Goal: Task Accomplishment & Management: Manage account settings

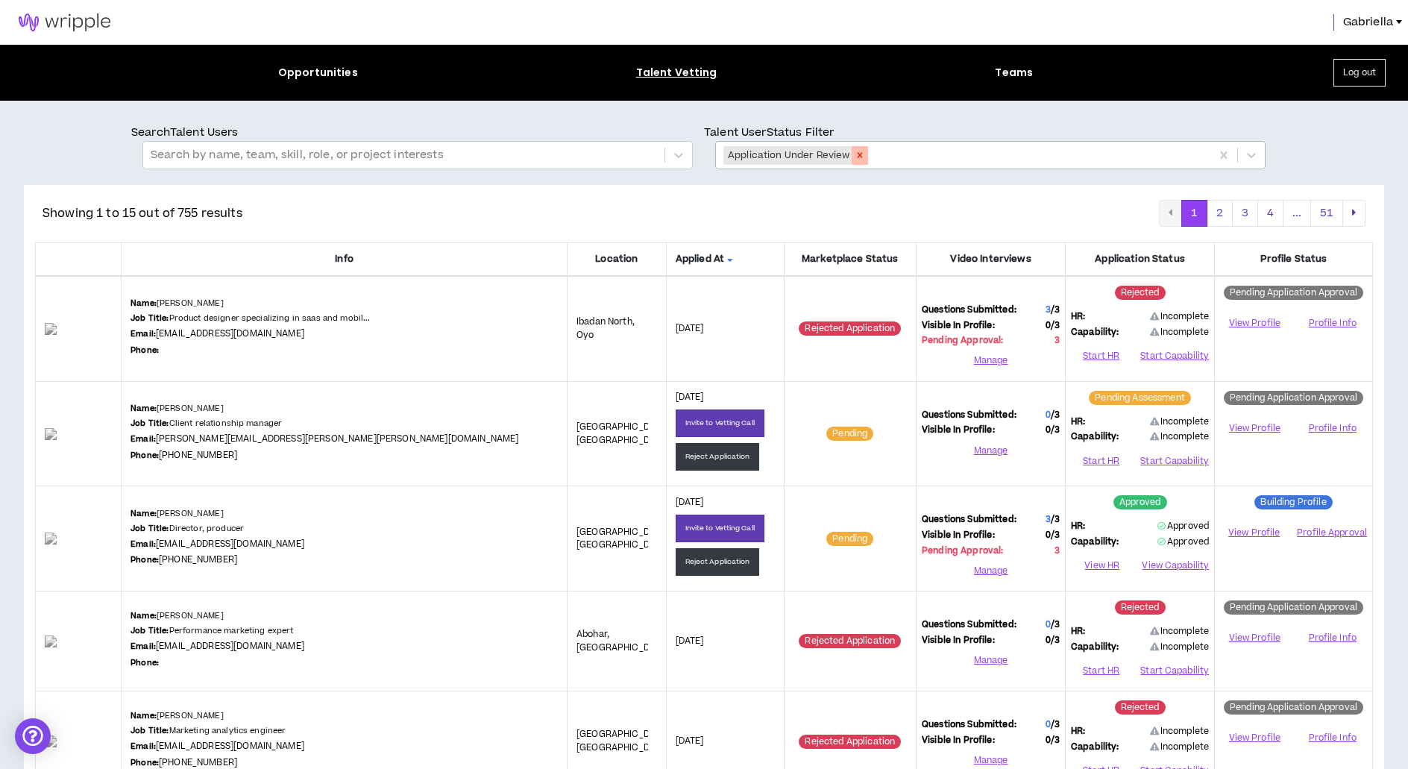
click at [857, 151] on icon "Remove Application Under Review" at bounding box center [860, 155] width 10 height 10
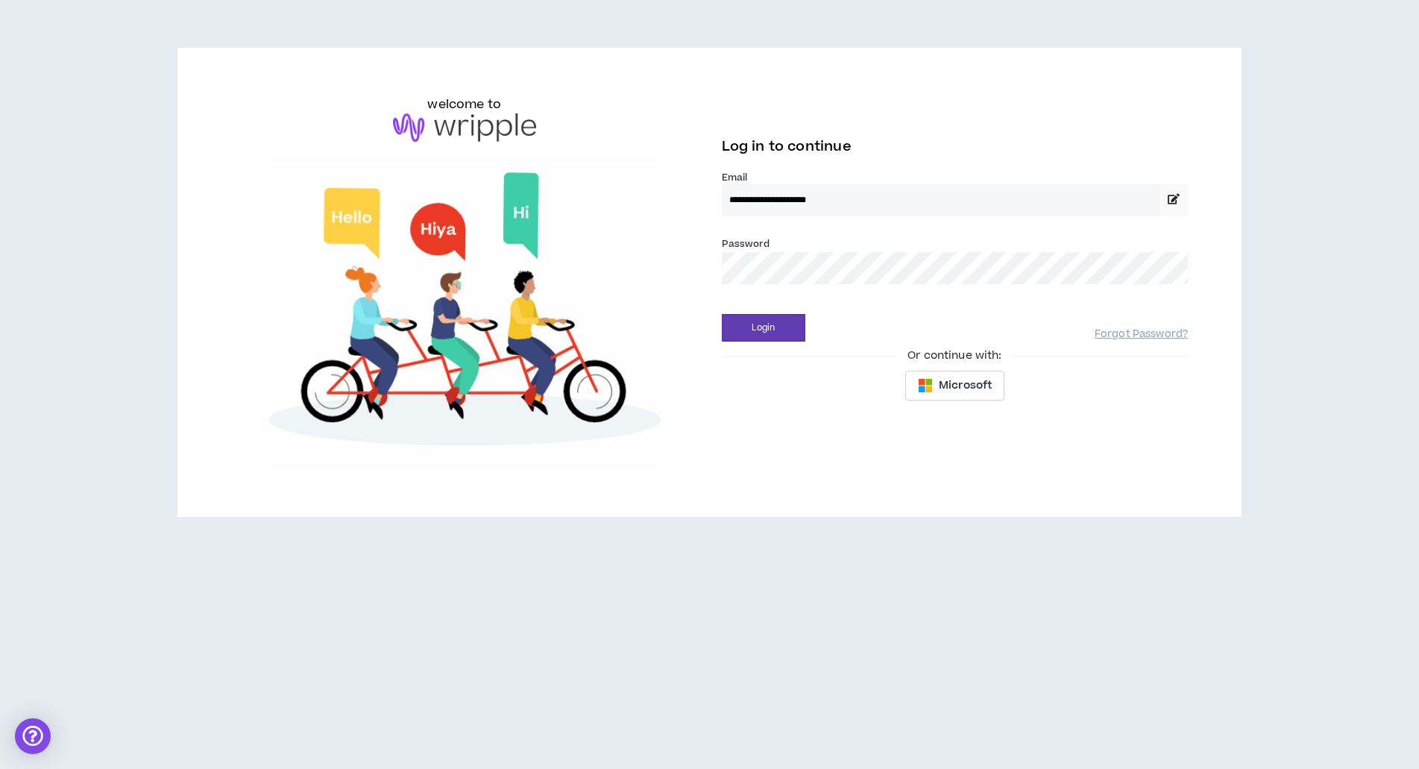
click at [763, 327] on button "Login" at bounding box center [764, 328] width 84 height 28
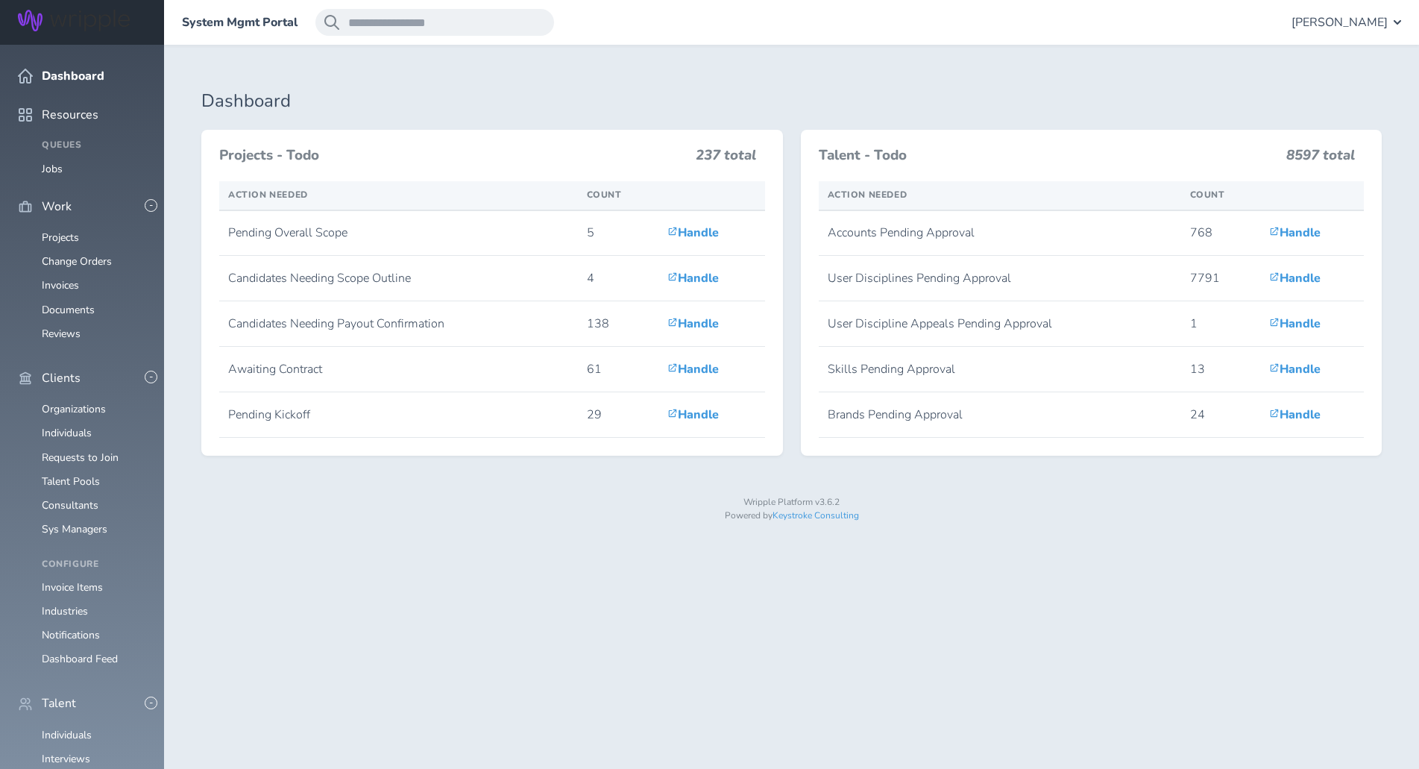
click at [1338, 19] on span "Gabriella Rico" at bounding box center [1340, 22] width 96 height 13
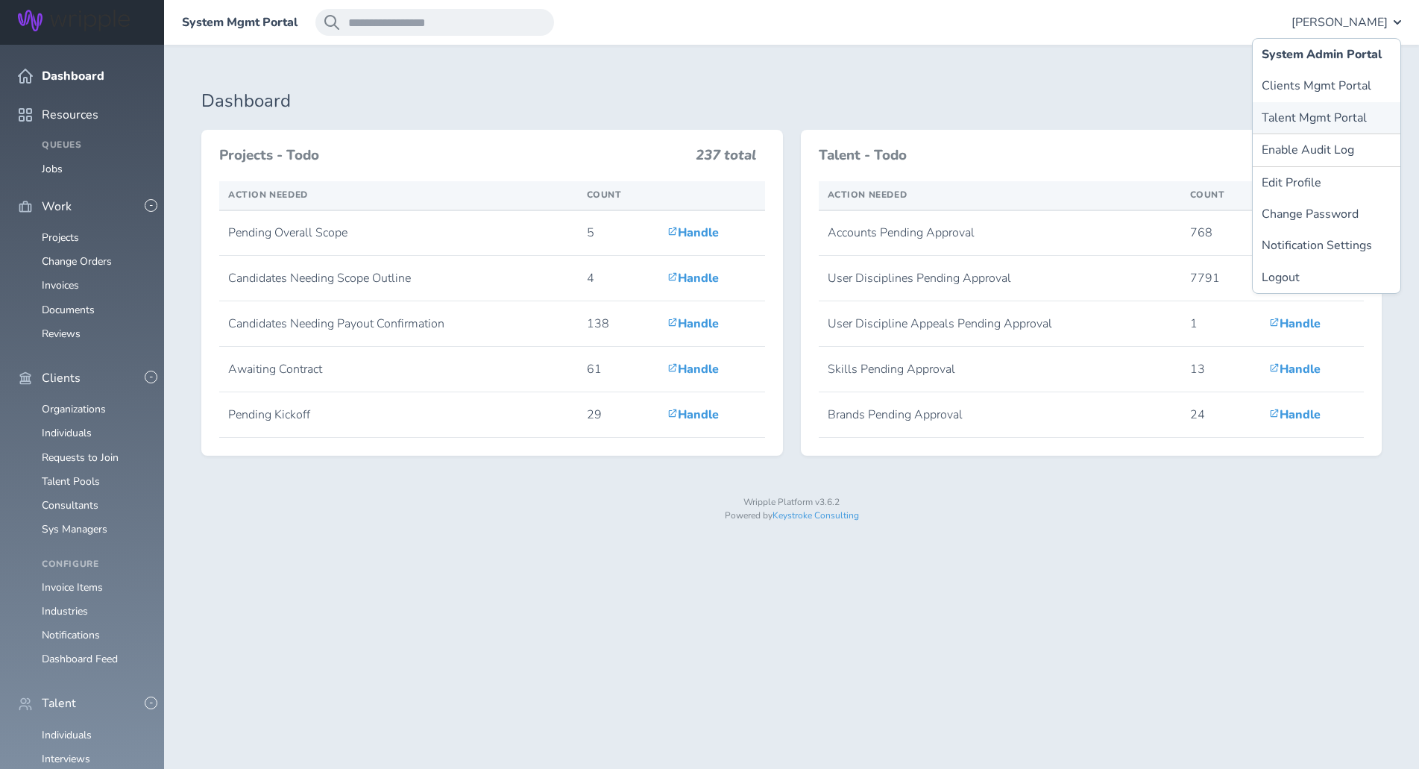
click at [1309, 114] on link "Talent Mgmt Portal" at bounding box center [1327, 117] width 148 height 31
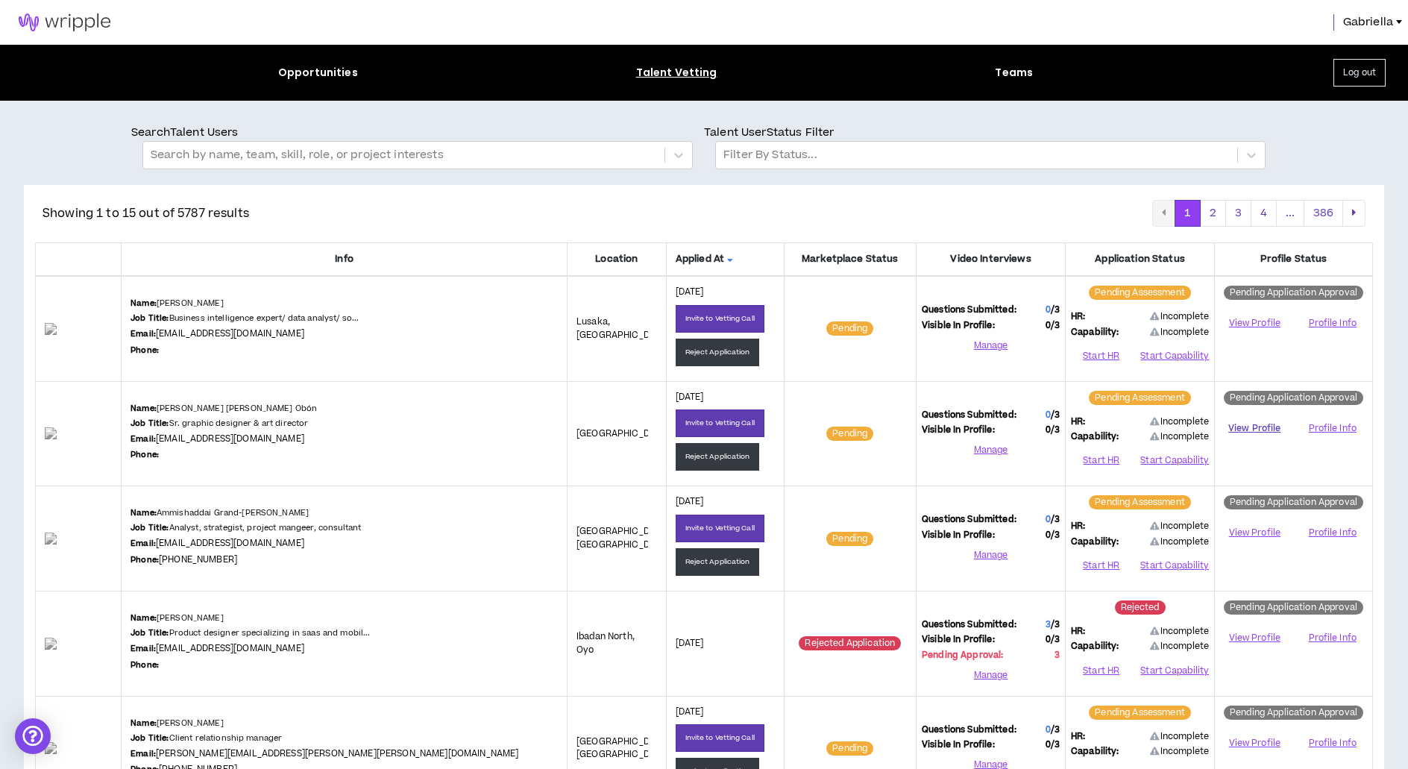
click at [1257, 425] on link "View Profile" at bounding box center [1254, 428] width 69 height 26
click at [1109, 461] on button "Start HR" at bounding box center [1101, 461] width 60 height 22
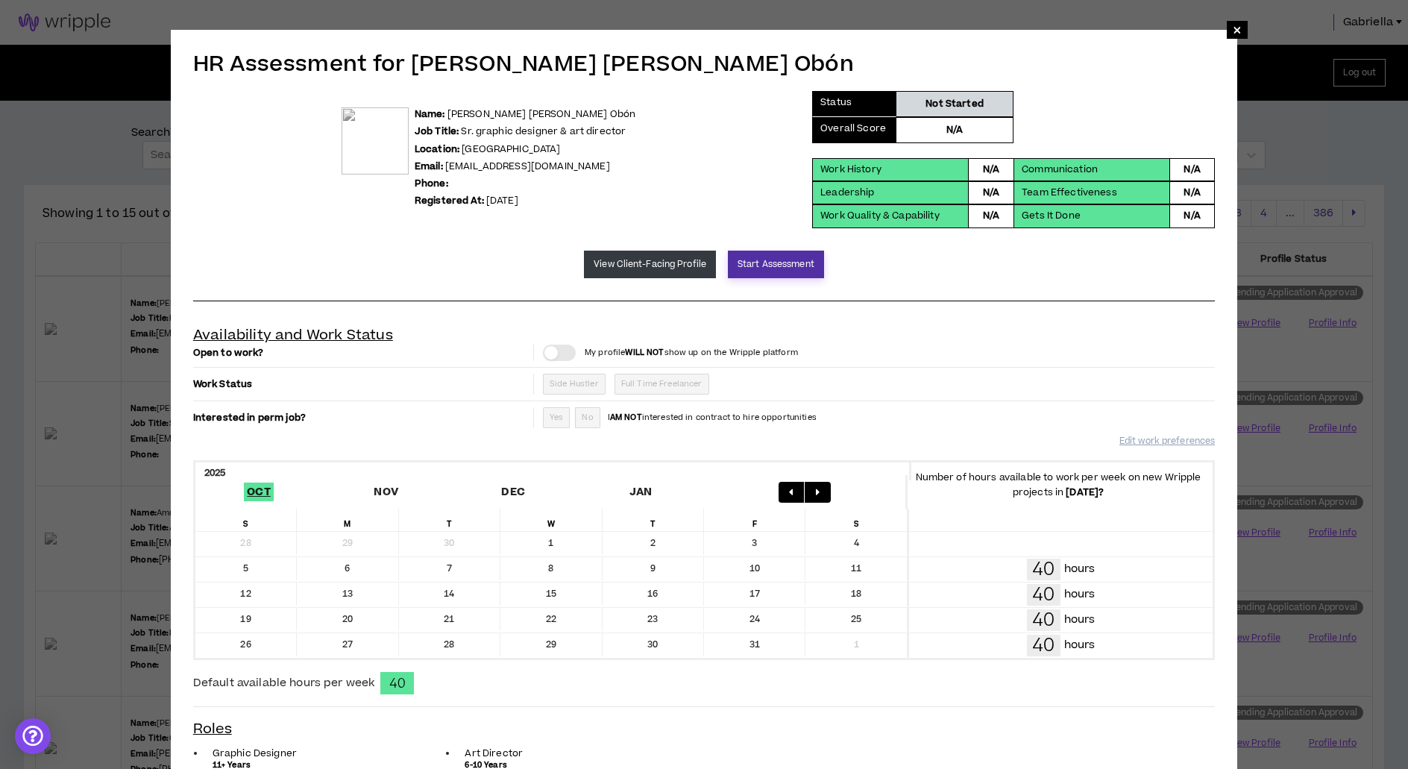
click at [750, 270] on button "Start Assessment" at bounding box center [776, 265] width 96 height 28
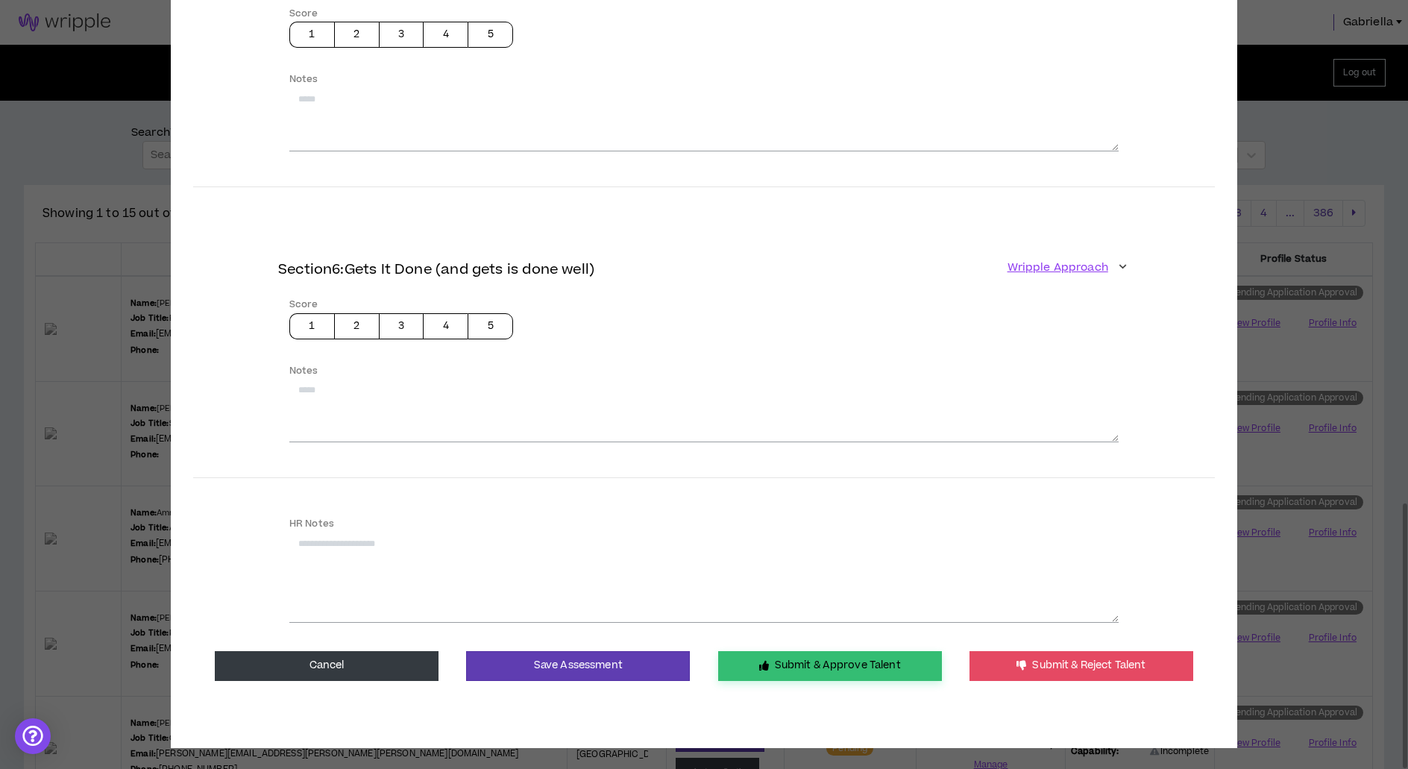
click at [789, 662] on button "Submit & Approve Talent" at bounding box center [830, 666] width 224 height 30
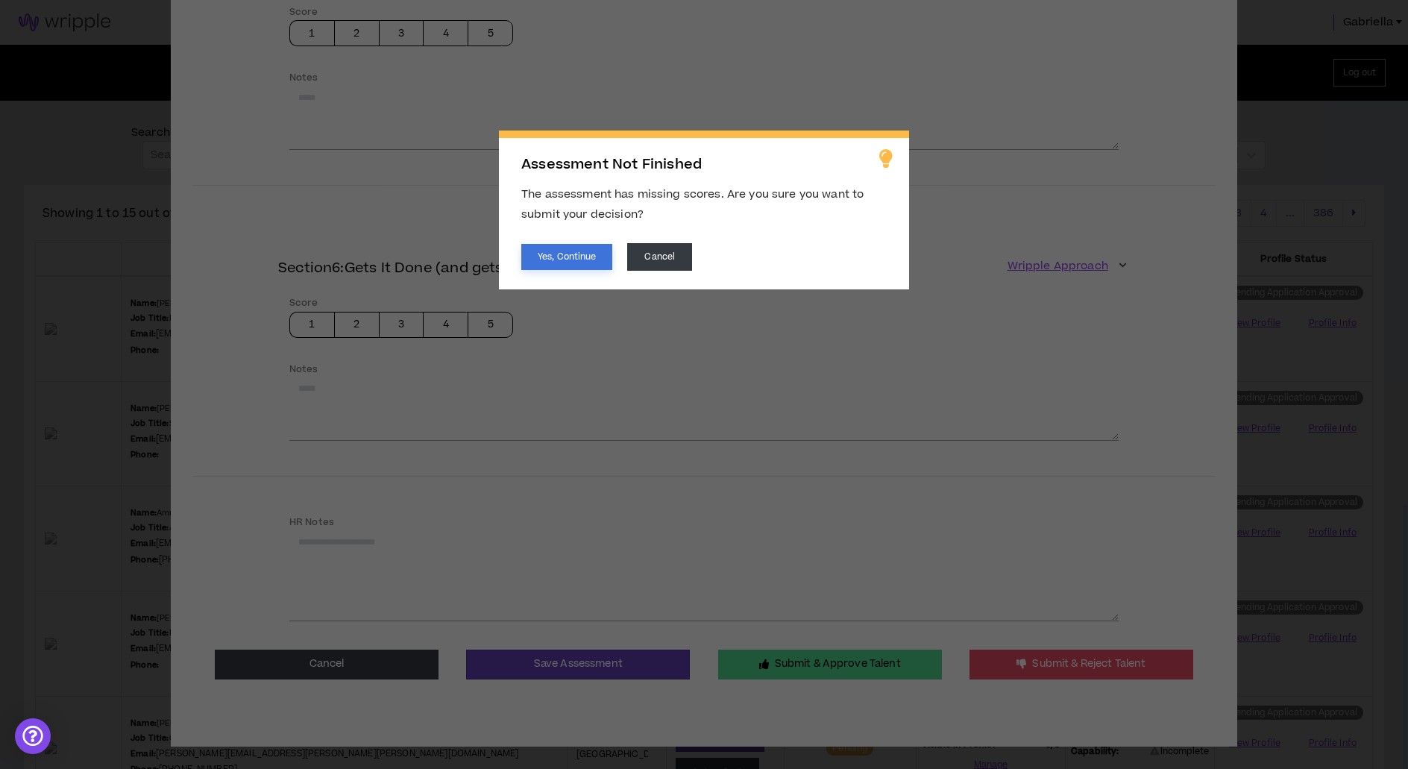
click at [556, 262] on button "Yes, Continue" at bounding box center [566, 257] width 91 height 26
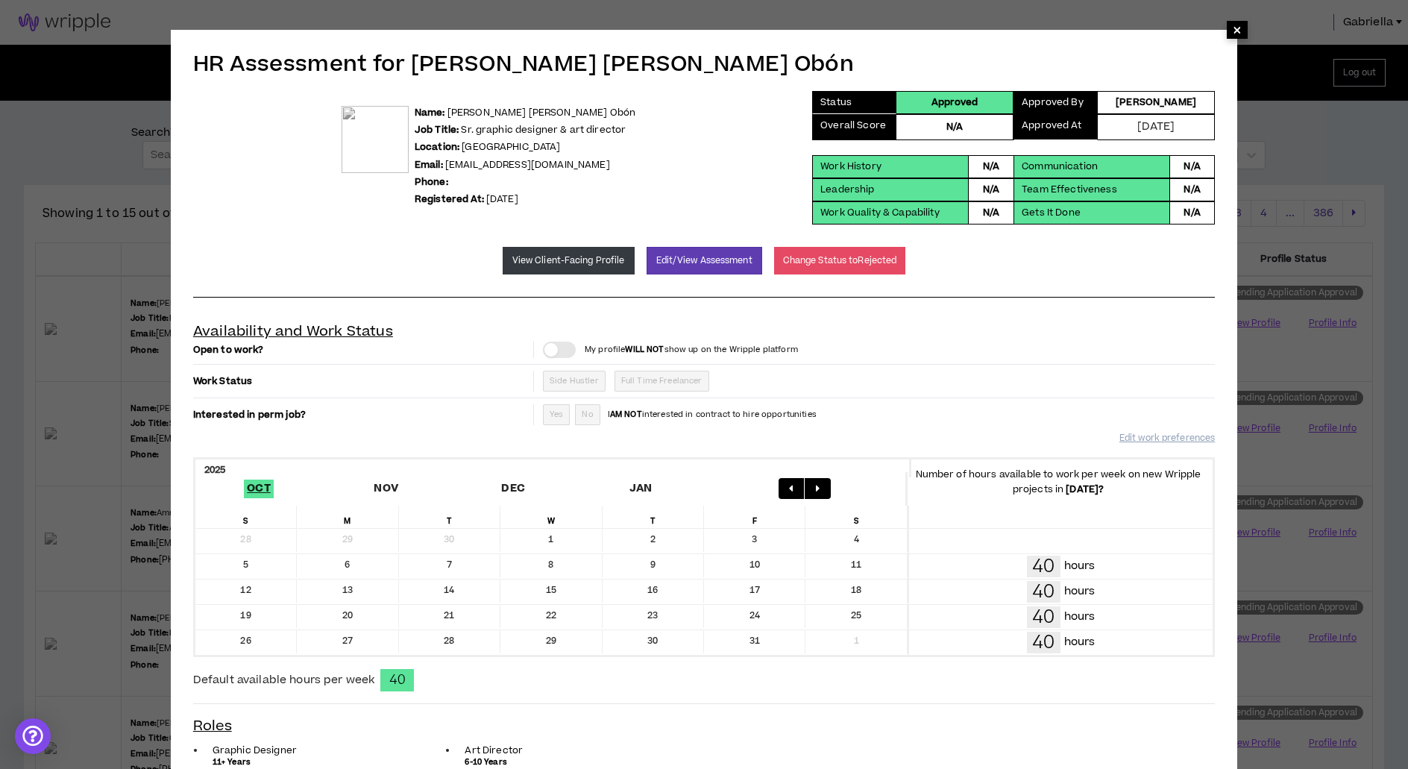
click at [1238, 31] on span "×" at bounding box center [1237, 30] width 9 height 18
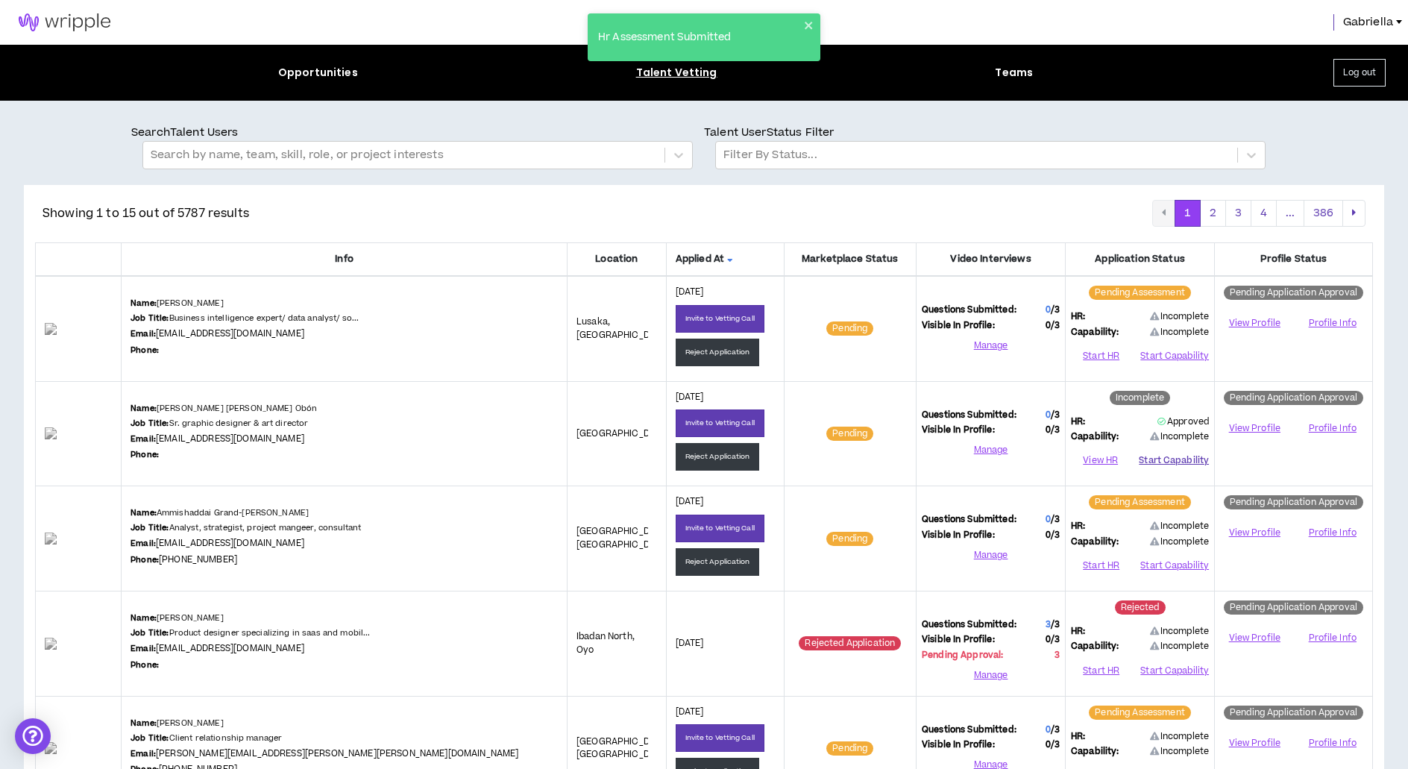
click at [1169, 460] on button "Start Capability" at bounding box center [1174, 461] width 70 height 22
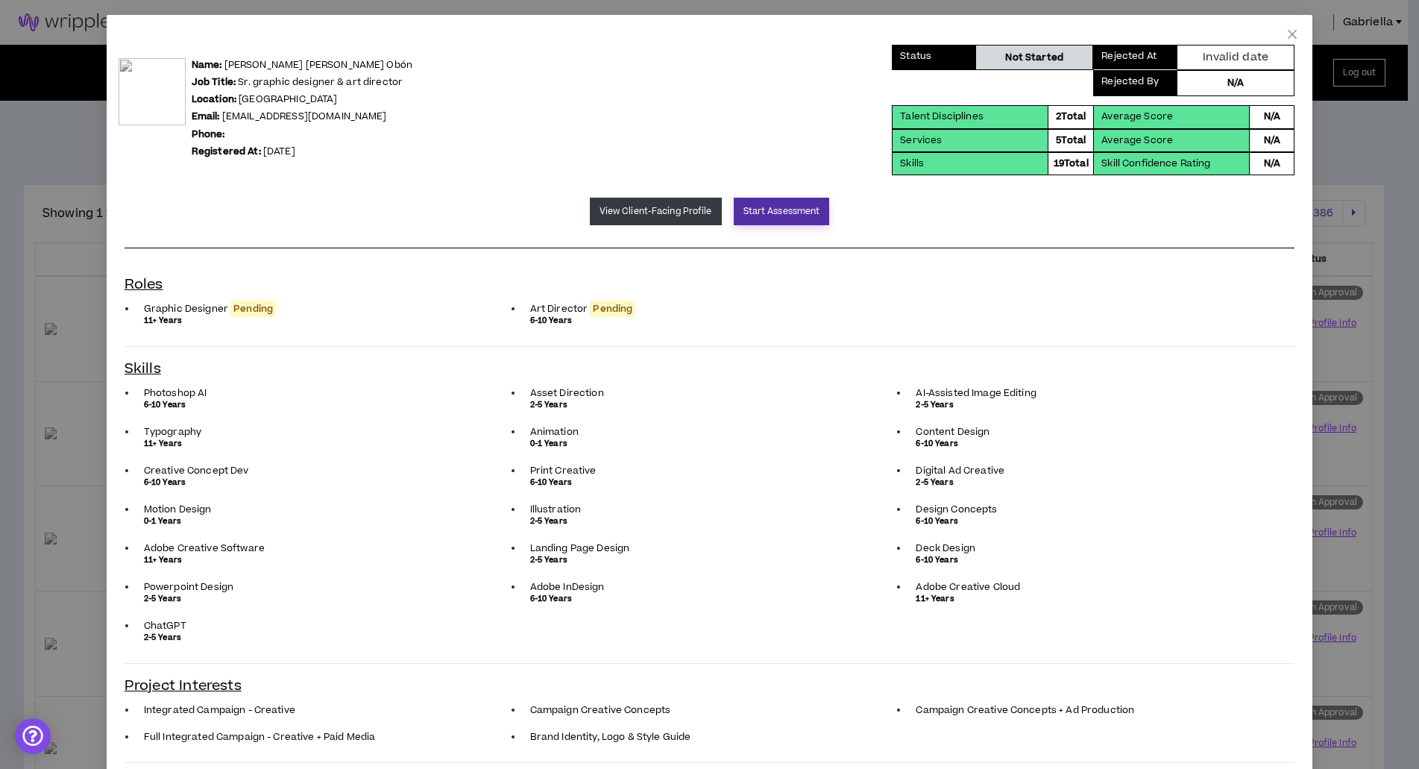
click at [751, 214] on button "Start Assessment" at bounding box center [782, 212] width 96 height 28
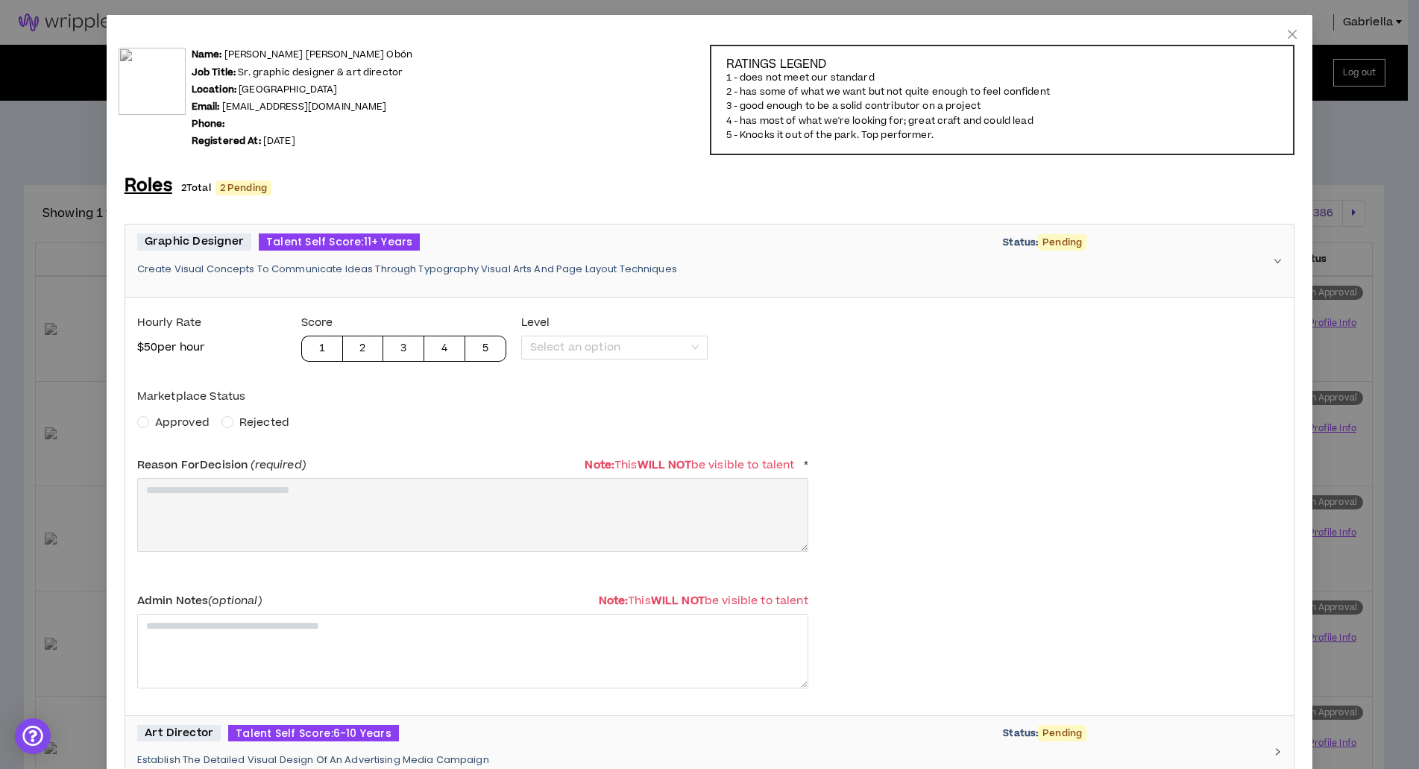
drag, startPoint x: 177, startPoint y: 420, endPoint x: 202, endPoint y: 477, distance: 62.8
click at [177, 420] on span "Approved" at bounding box center [182, 423] width 54 height 16
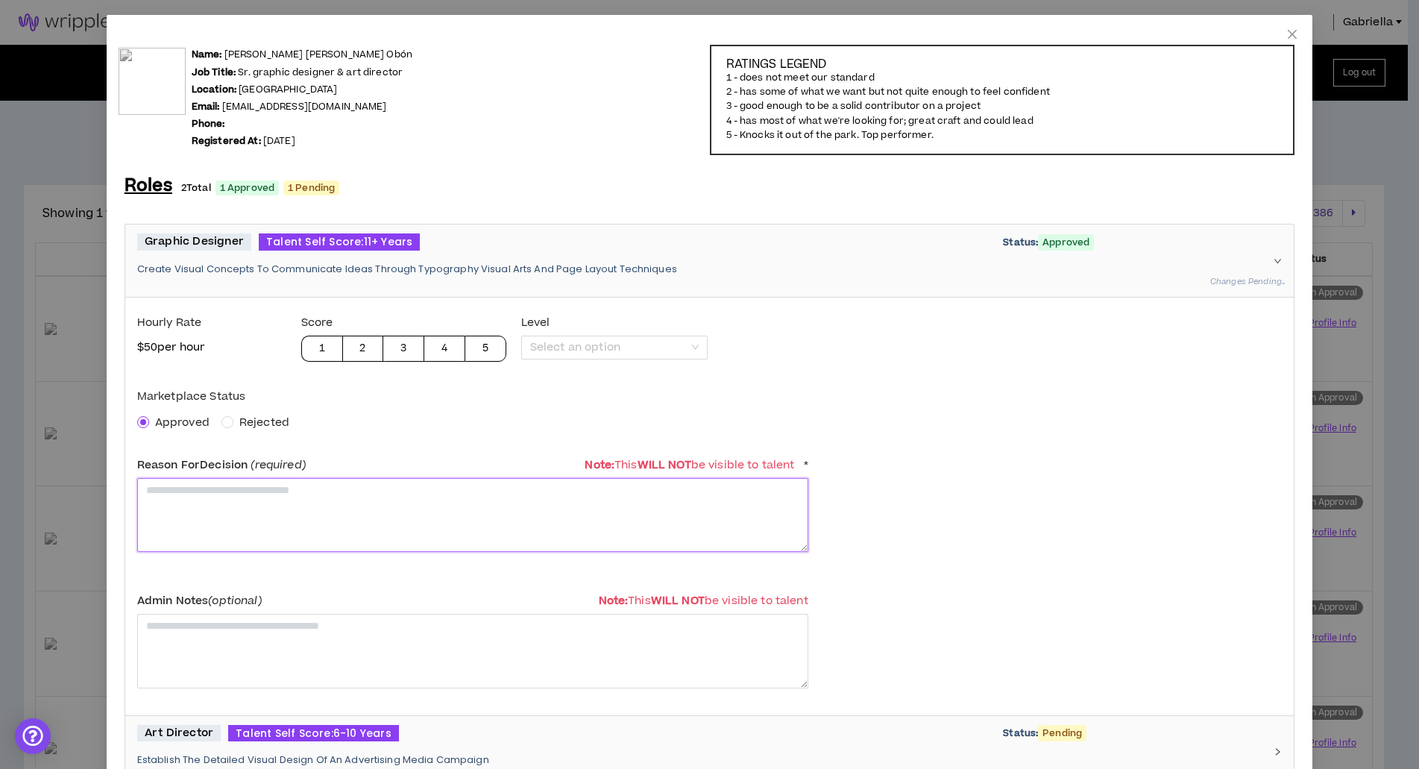
click at [205, 483] on textarea at bounding box center [472, 515] width 671 height 74
drag, startPoint x: 277, startPoint y: 487, endPoint x: 132, endPoint y: 483, distance: 145.5
click at [132, 483] on div "**********" at bounding box center [709, 507] width 1169 height 418
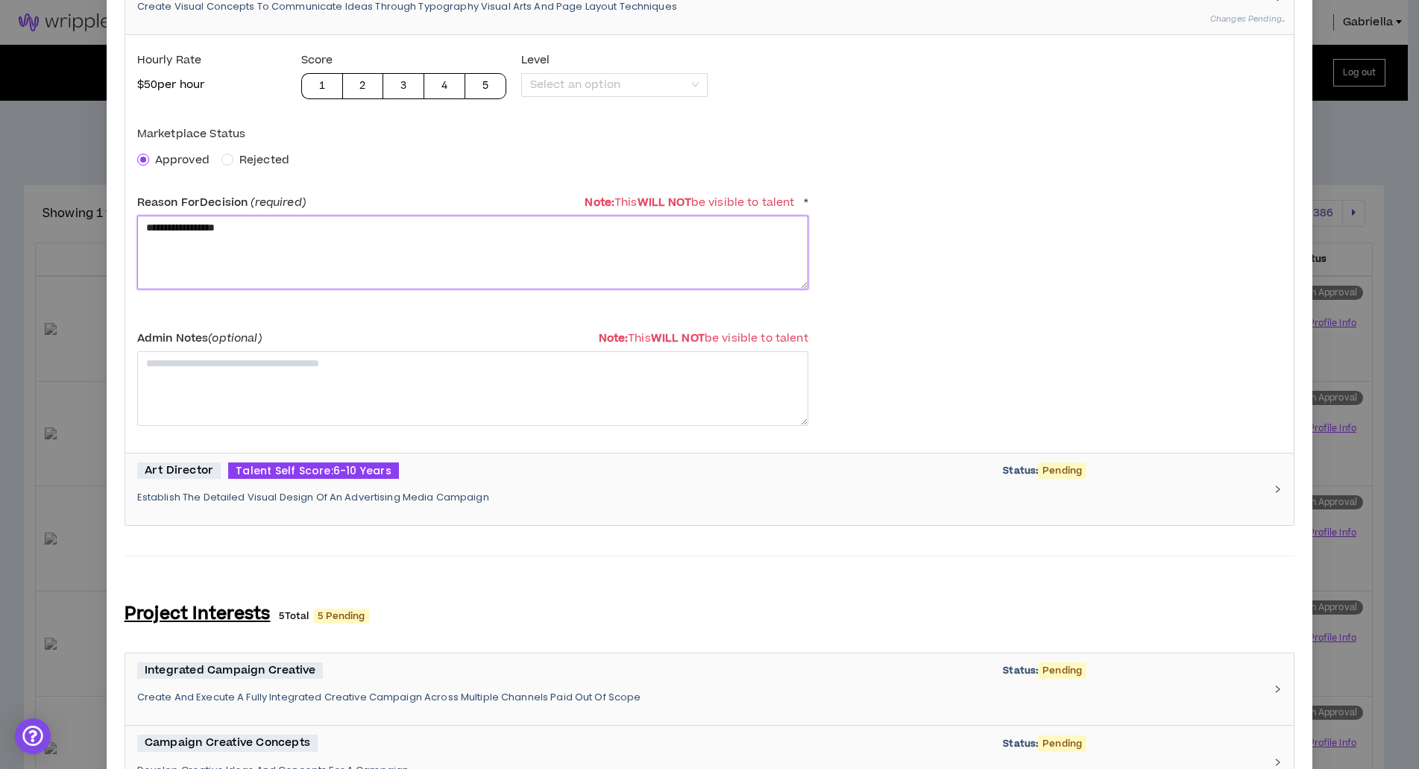
type textarea "**********"
click at [220, 500] on p "Establish The Detailed Visual Design Of An Advertising Media Campaign" at bounding box center [701, 497] width 1128 height 13
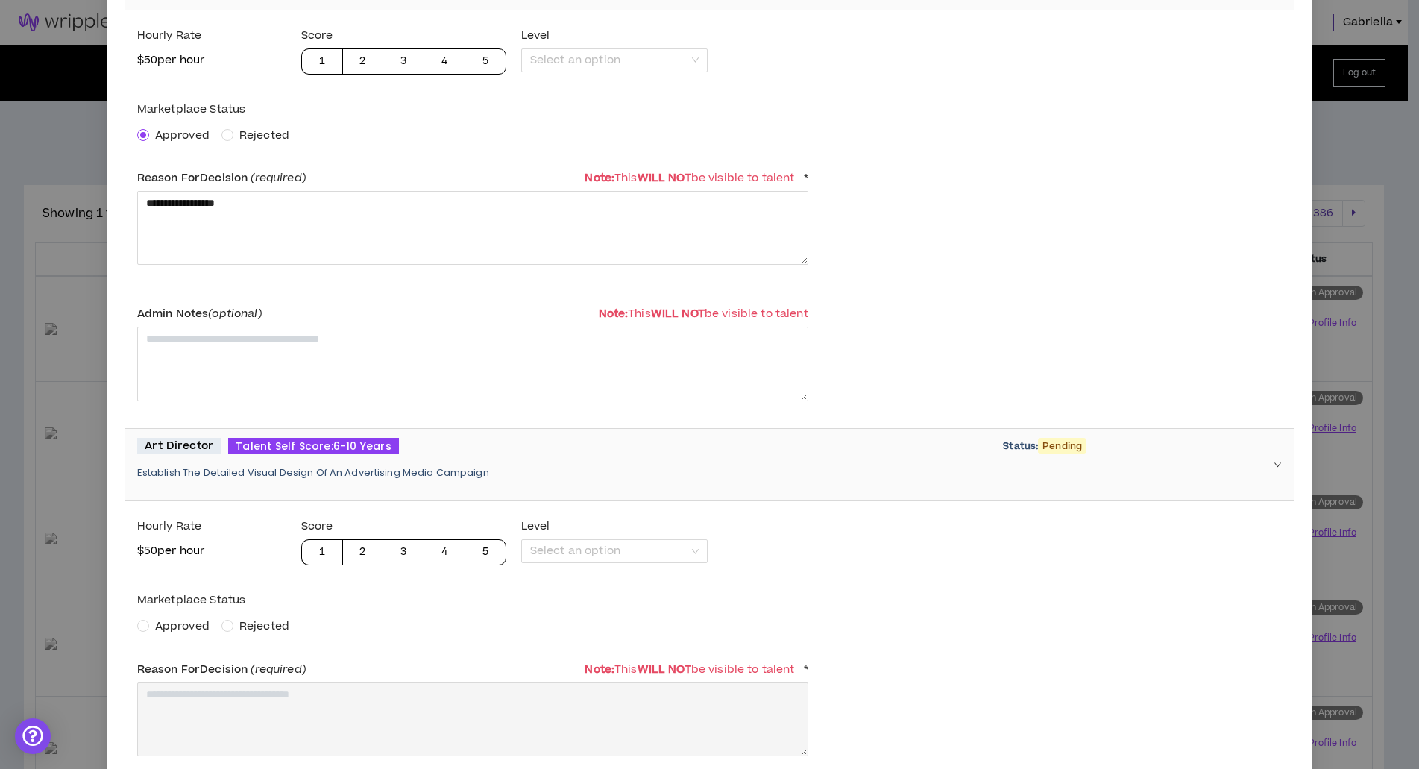
scroll to position [365, 0]
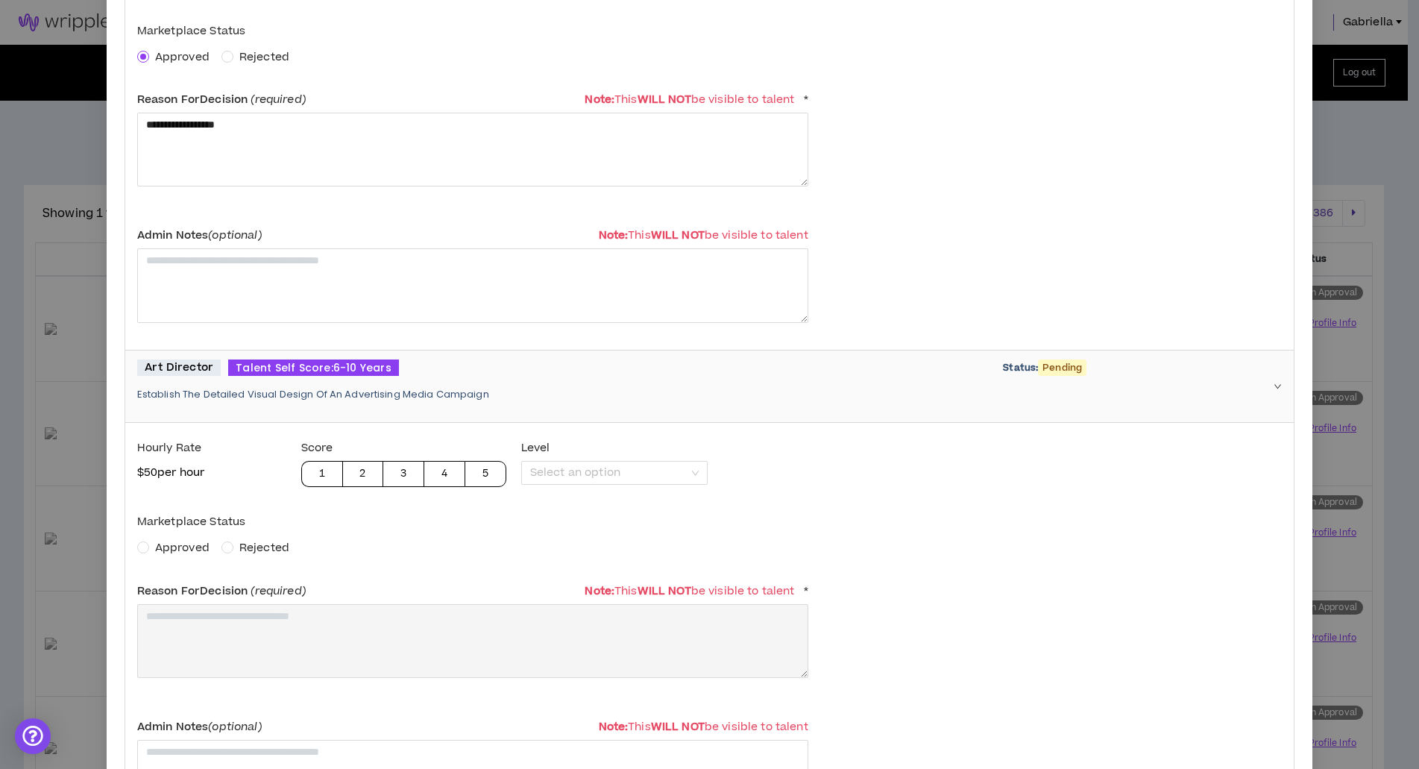
click at [186, 540] on span "Approved" at bounding box center [182, 548] width 54 height 16
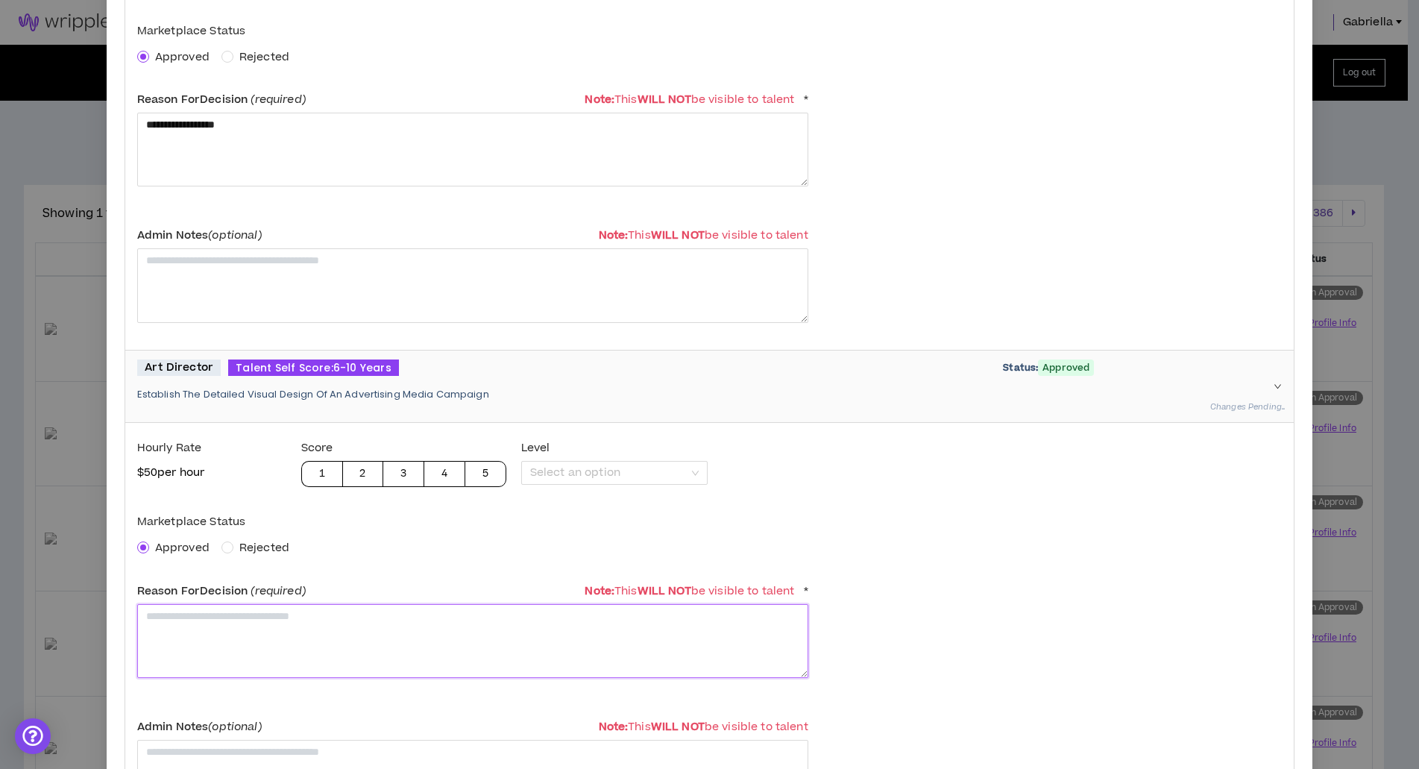
click at [218, 623] on textarea at bounding box center [472, 641] width 671 height 74
paste textarea "**********"
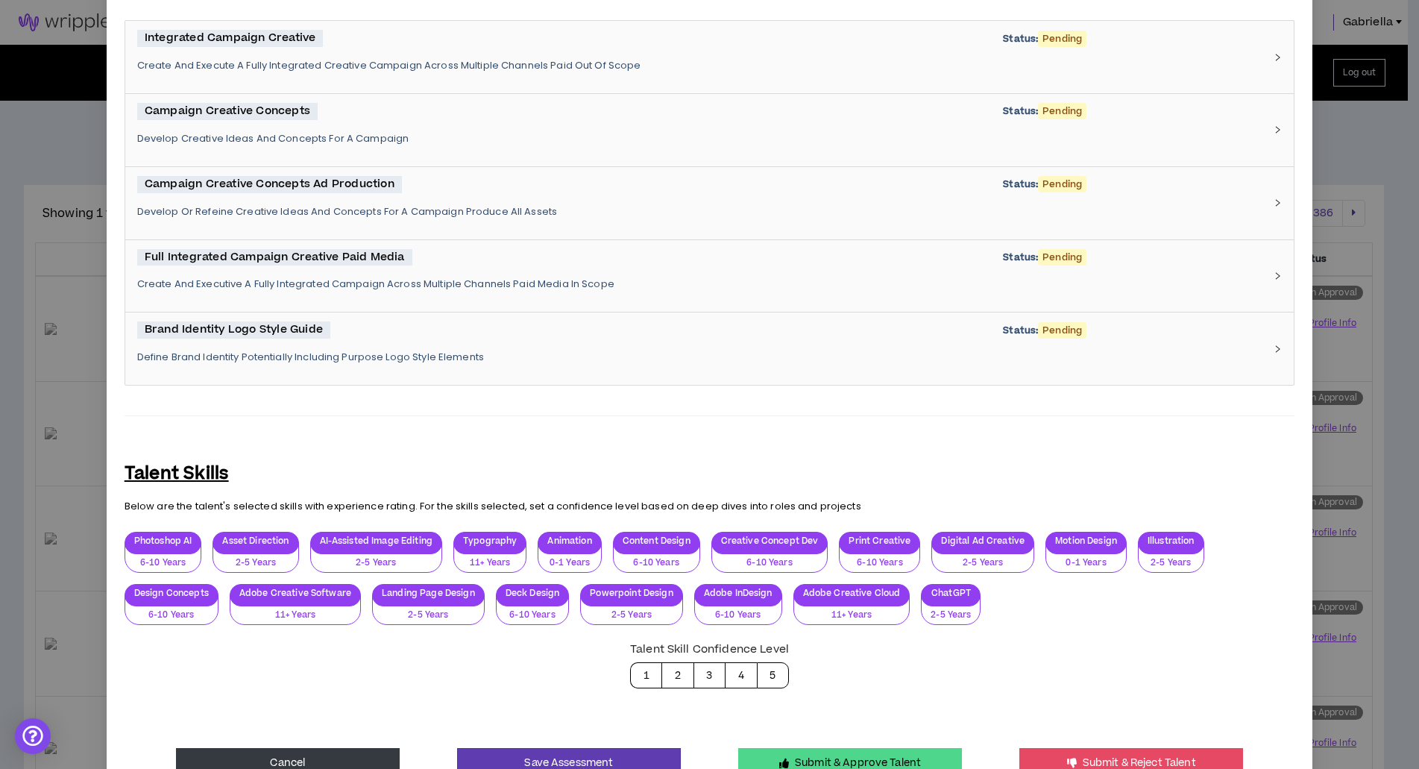
scroll to position [1374, 0]
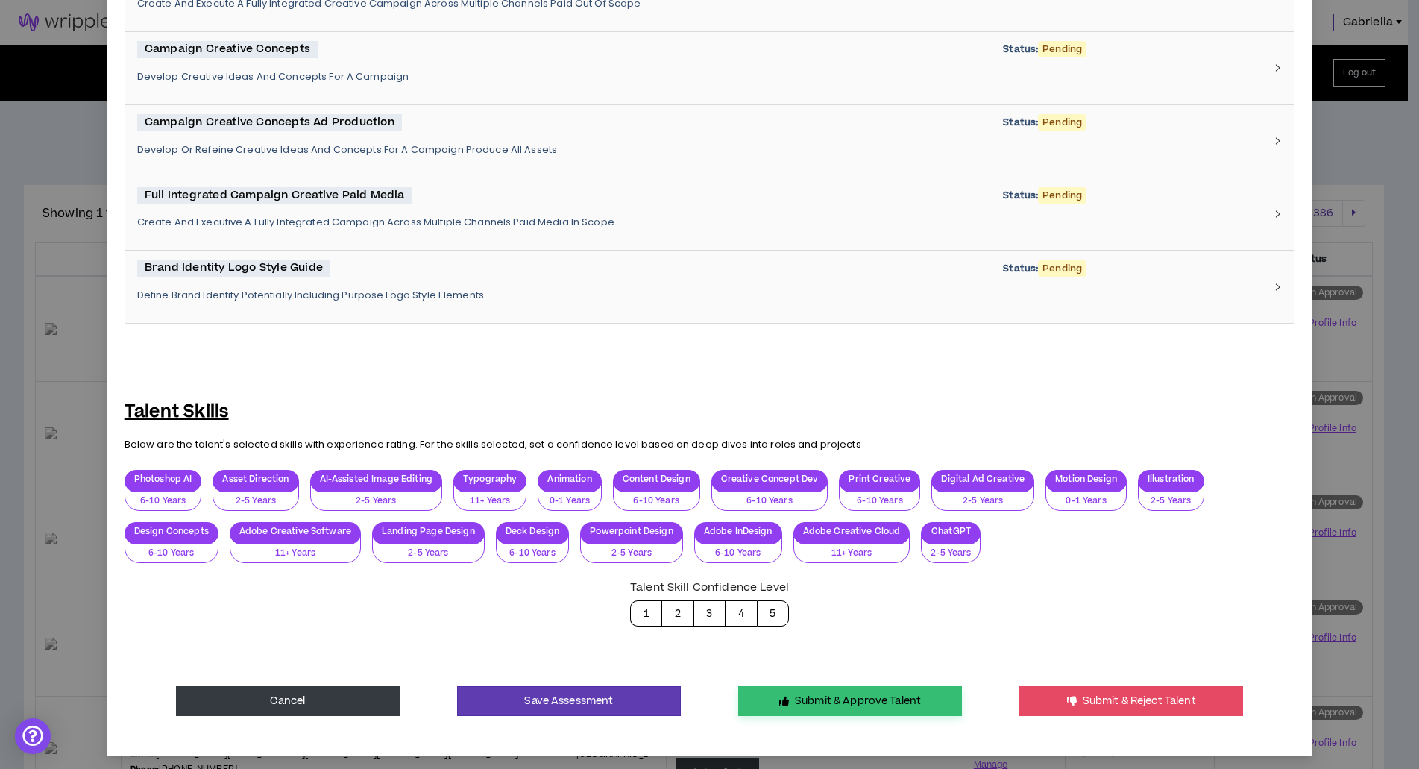
type textarea "**********"
click at [781, 702] on button "Submit & Approve Talent" at bounding box center [850, 701] width 224 height 30
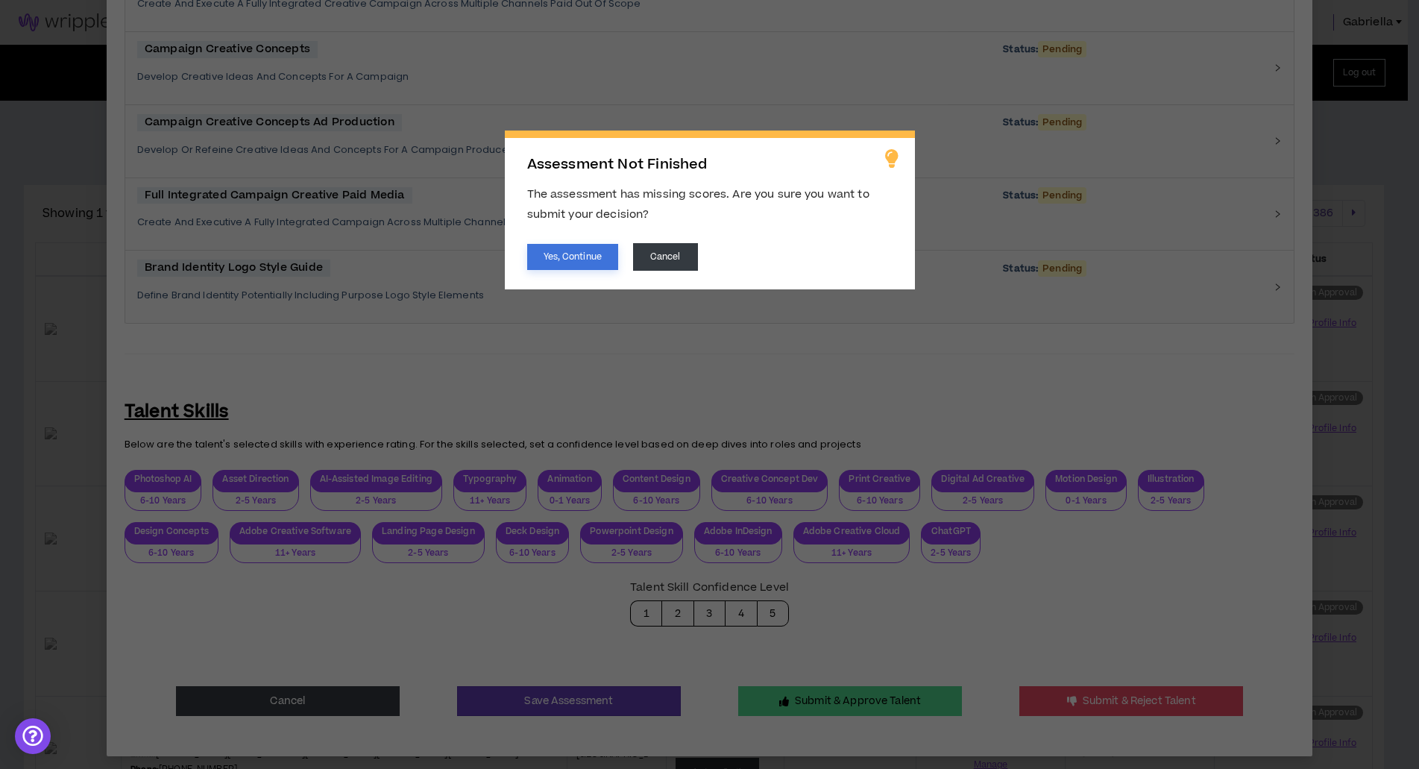
click at [568, 260] on button "Yes, Continue" at bounding box center [572, 257] width 91 height 26
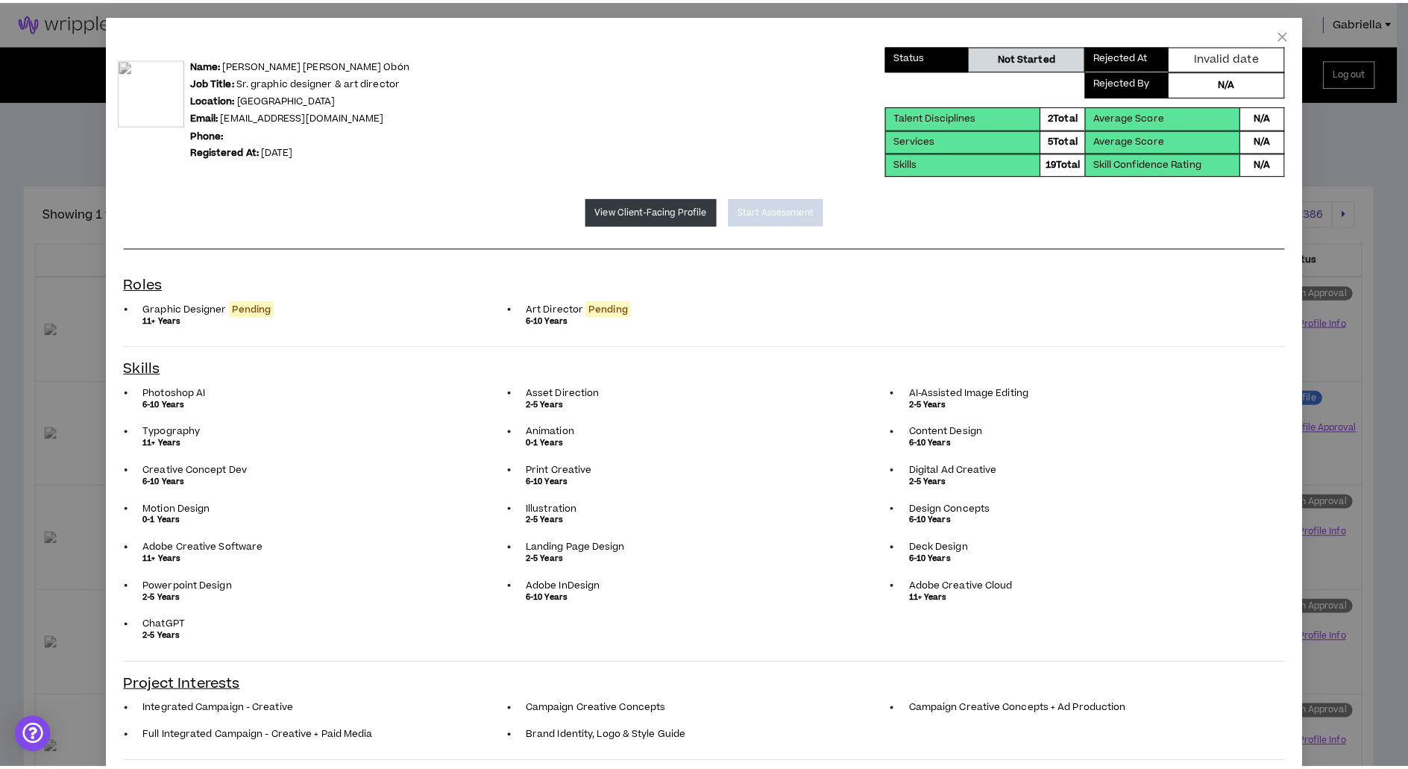
scroll to position [0, 0]
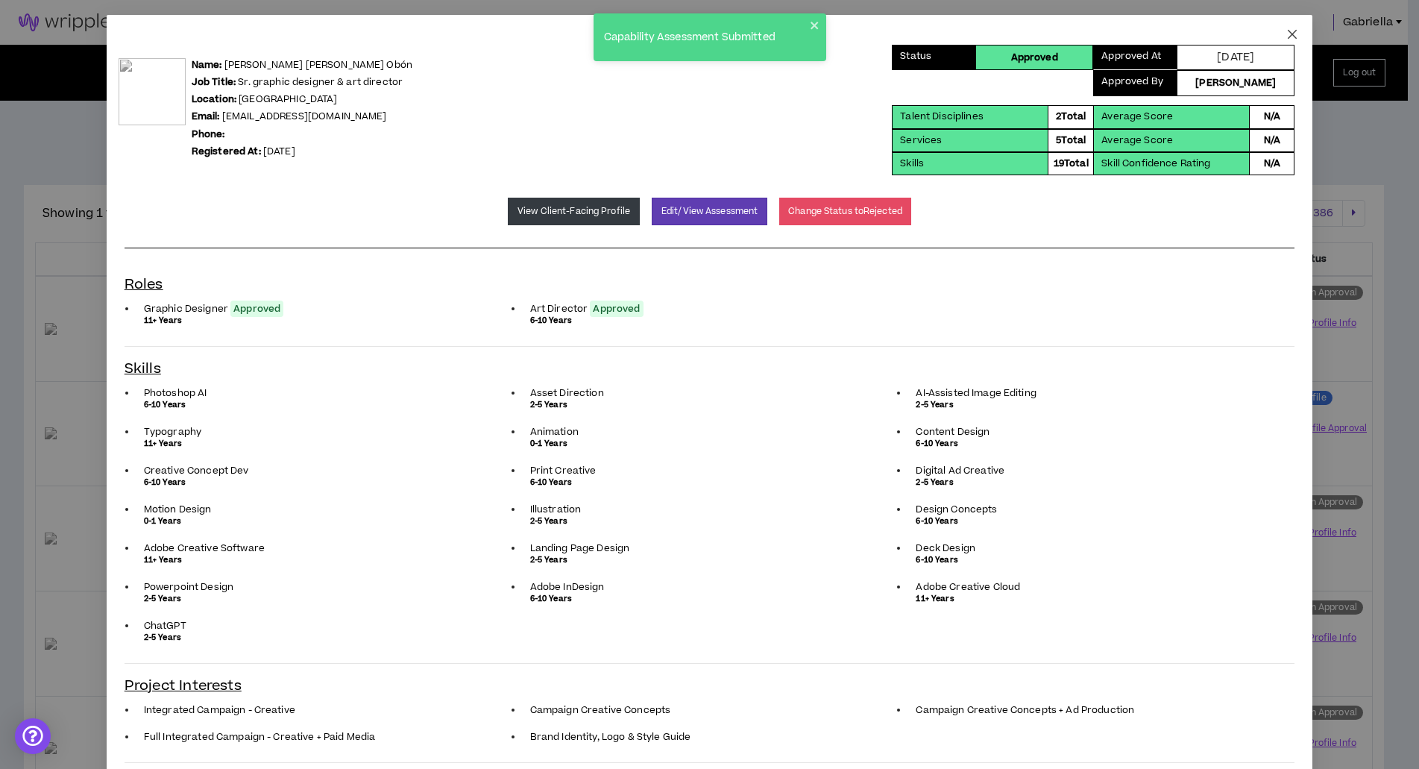
click at [1286, 38] on icon "close" at bounding box center [1292, 34] width 12 height 12
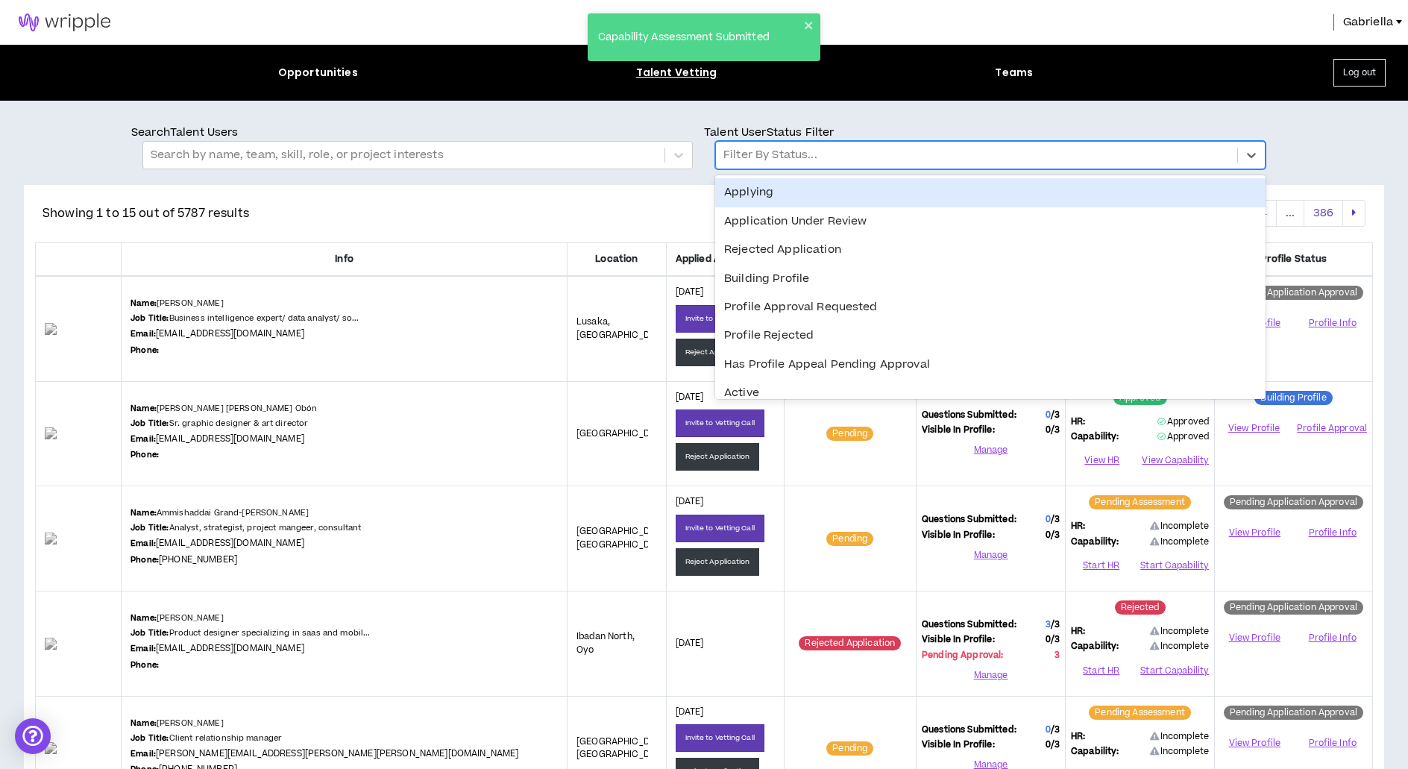
click at [834, 163] on div at bounding box center [976, 154] width 506 height 19
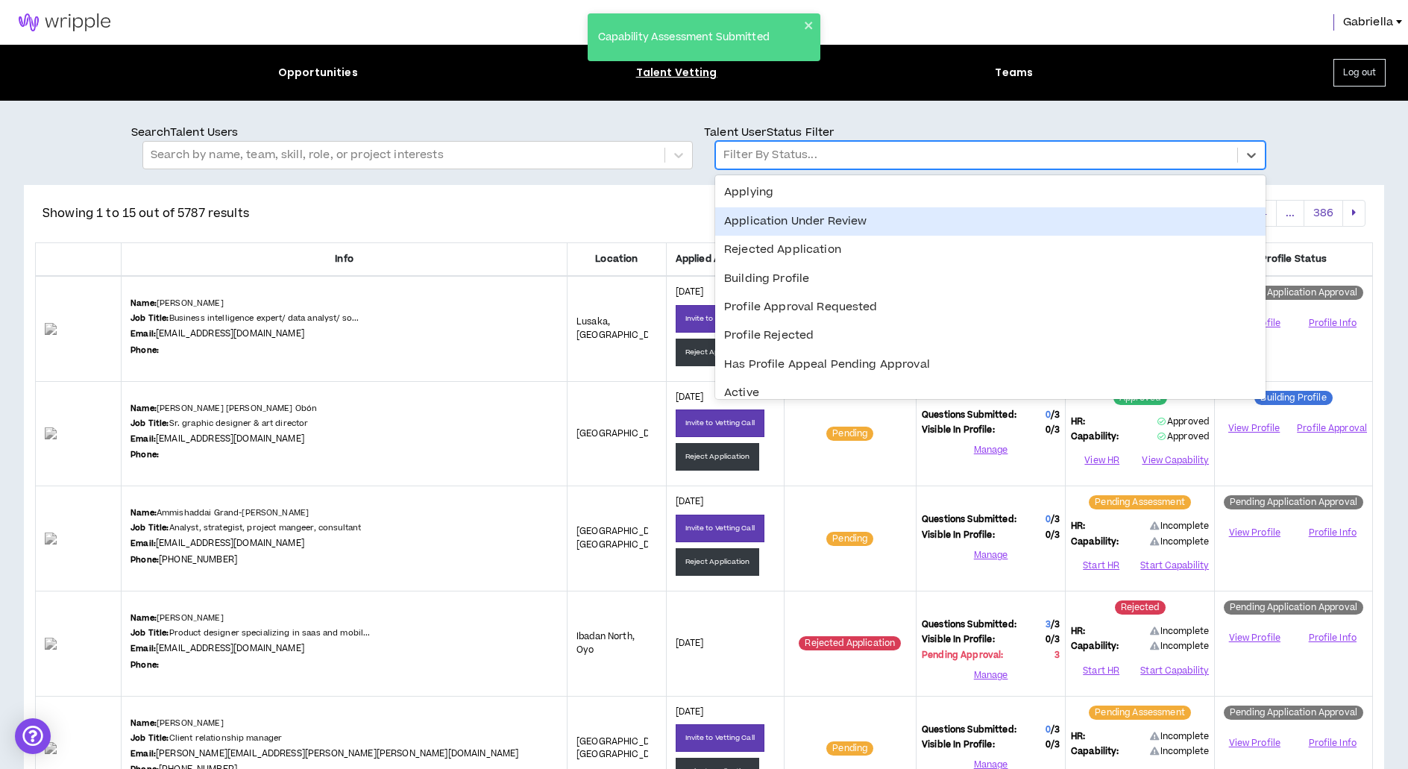
click at [789, 219] on div "Application Under Review" at bounding box center [990, 221] width 550 height 28
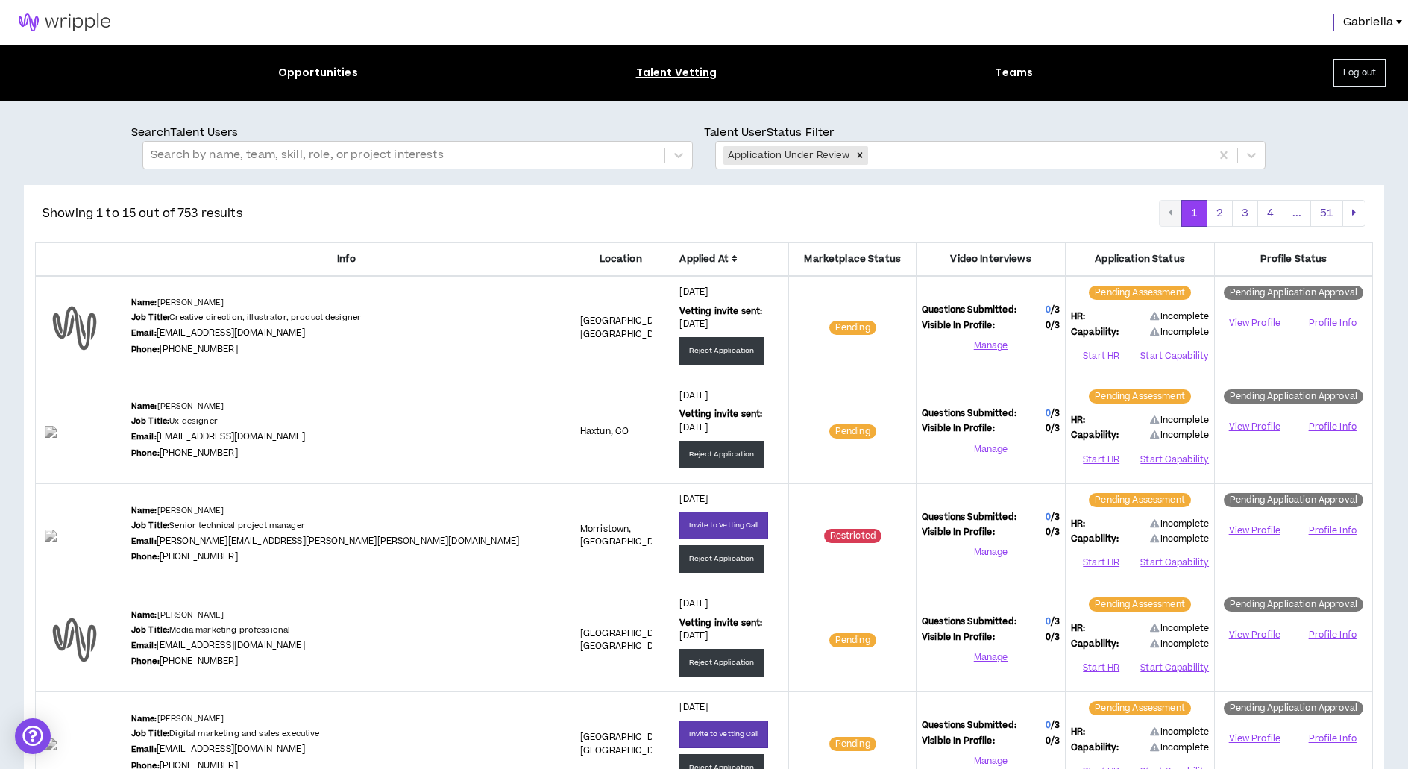
click at [679, 255] on span "Applied At" at bounding box center [729, 259] width 100 height 14
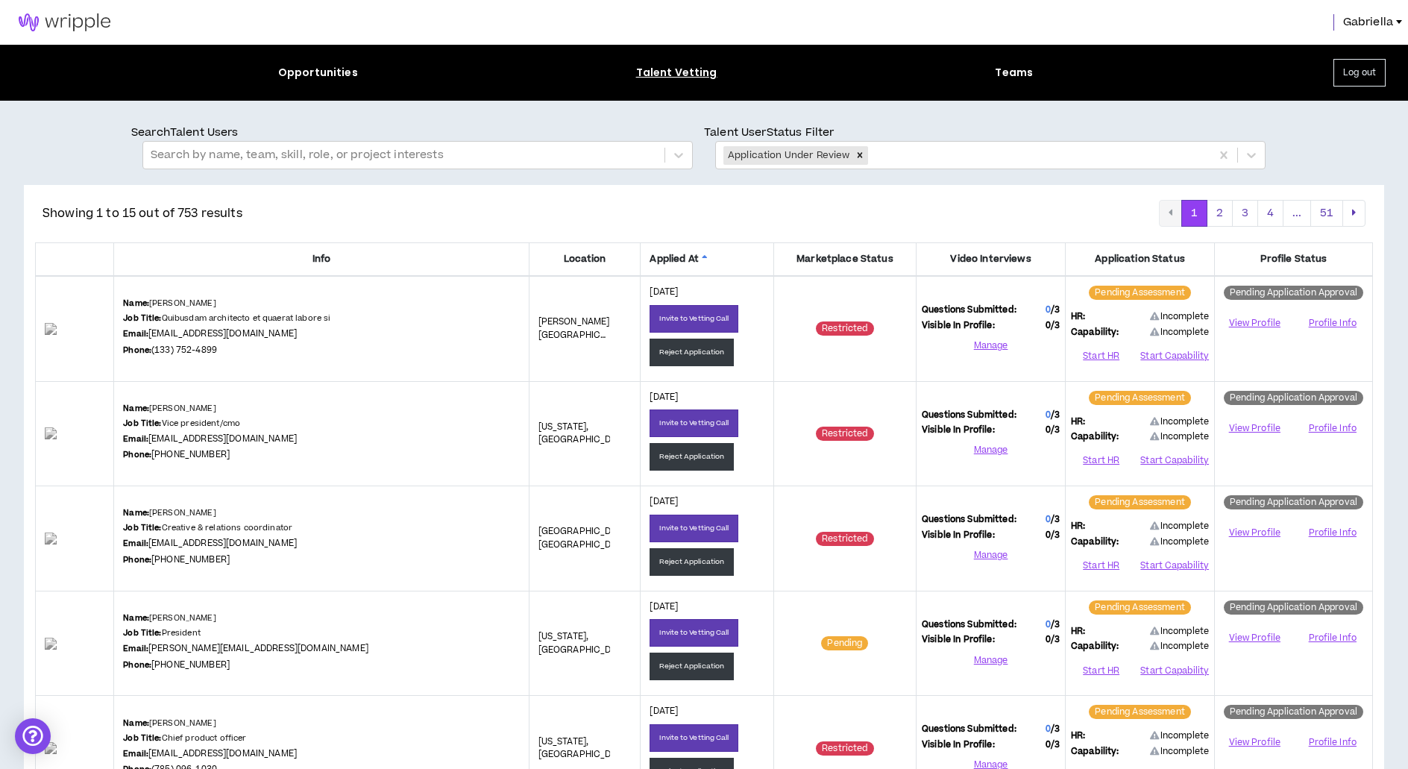
click at [667, 257] on span "Applied At" at bounding box center [707, 259] width 114 height 14
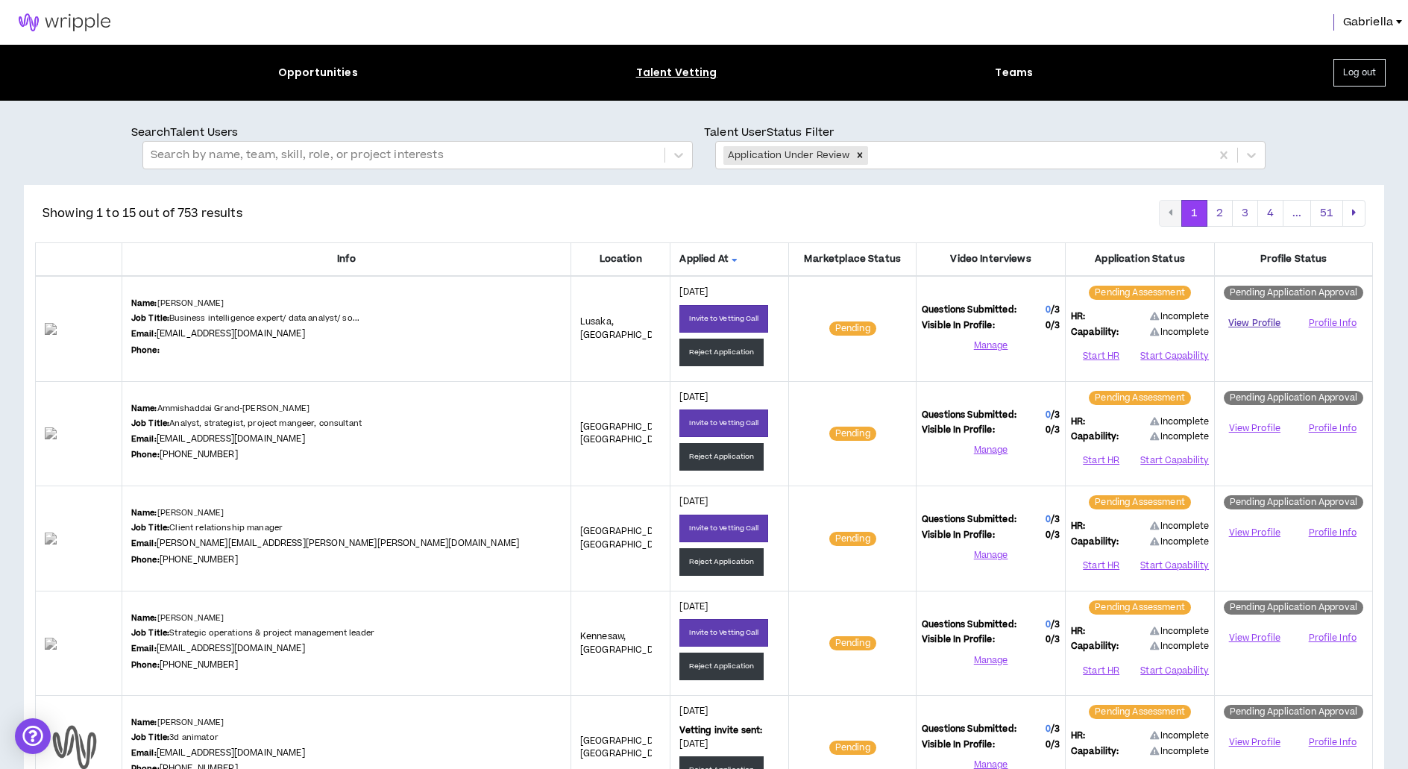
click at [1256, 324] on link "View Profile" at bounding box center [1254, 323] width 69 height 26
click at [691, 356] on button "Reject Application" at bounding box center [721, 353] width 84 height 28
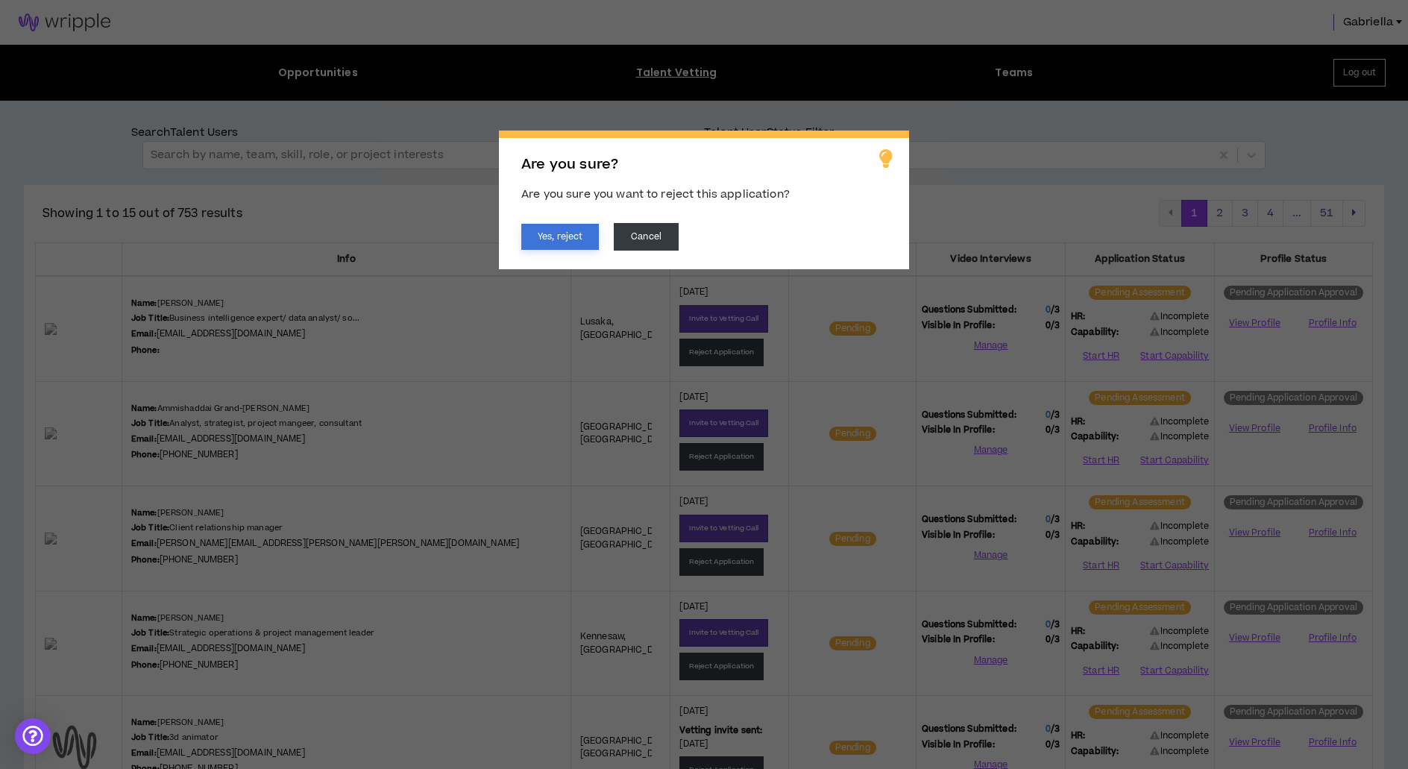
click at [571, 232] on button "Yes, reject" at bounding box center [560, 237] width 78 height 26
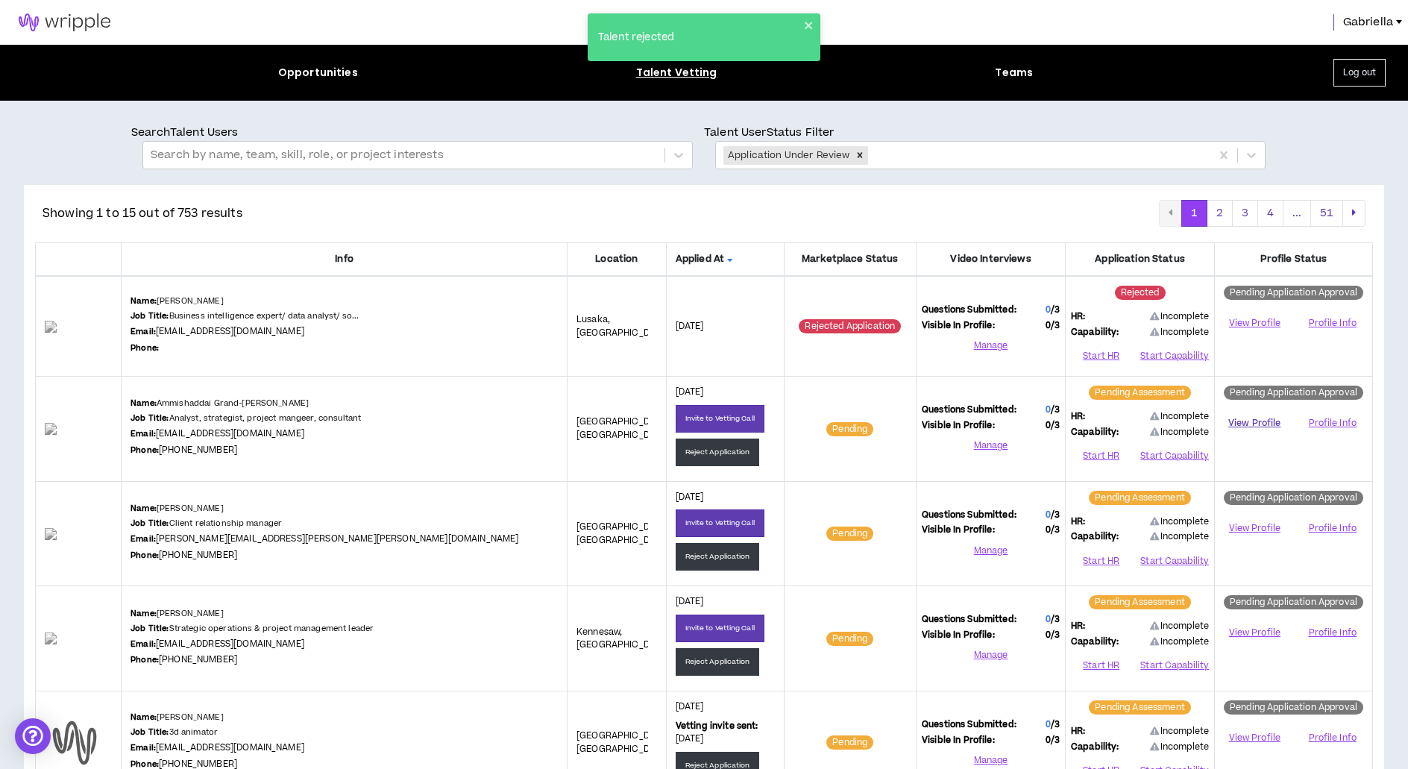
click at [1241, 422] on link "View Profile" at bounding box center [1254, 423] width 69 height 26
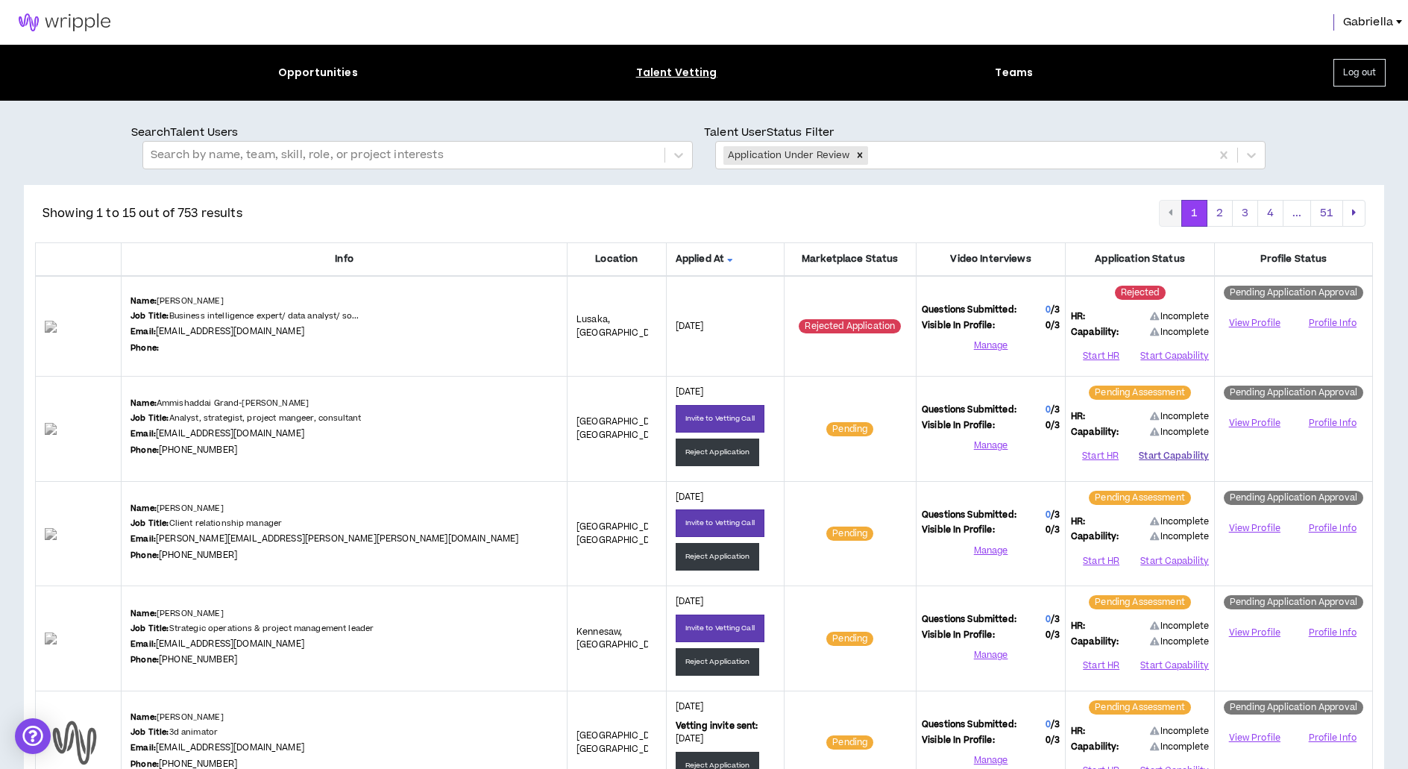
click at [1180, 456] on button "Start Capability" at bounding box center [1174, 455] width 70 height 22
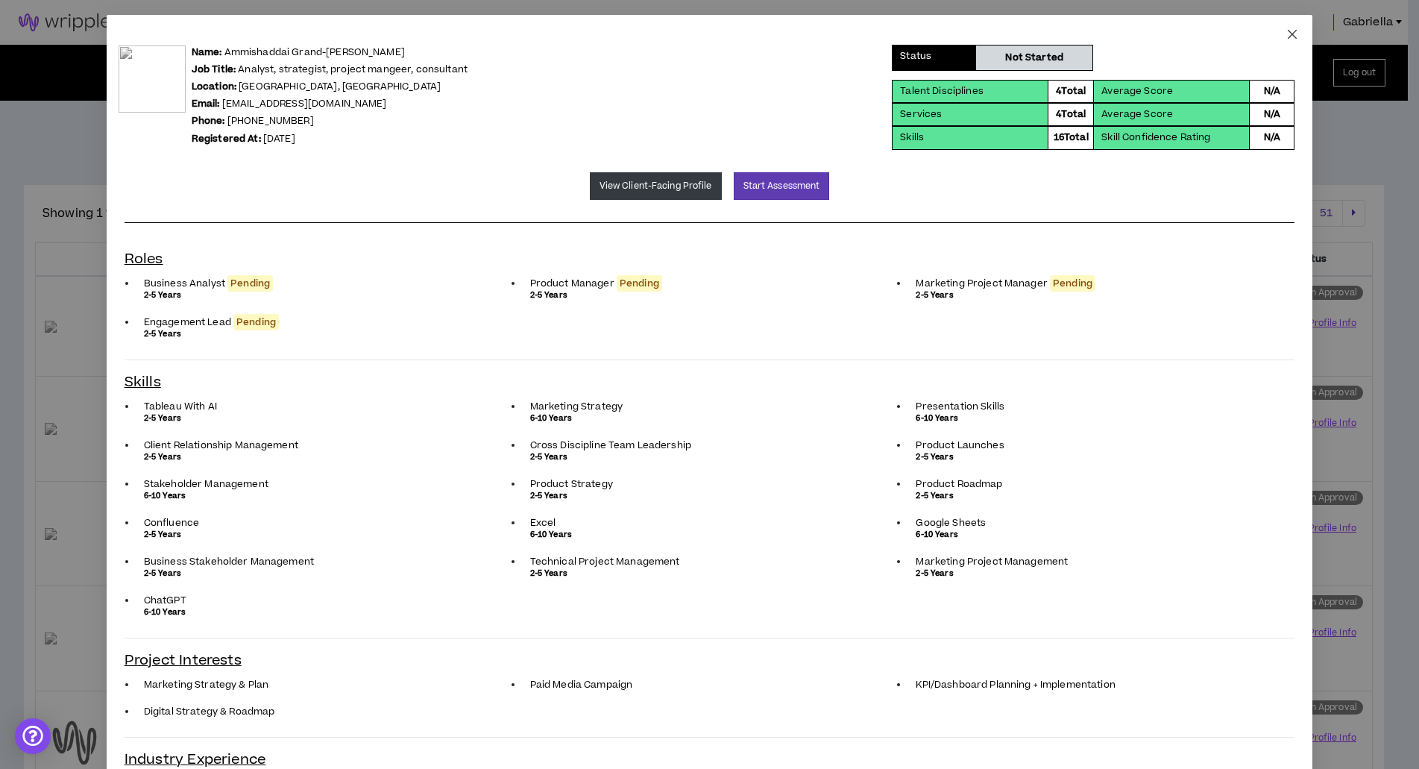
click at [1293, 34] on span "Close" at bounding box center [1292, 35] width 40 height 40
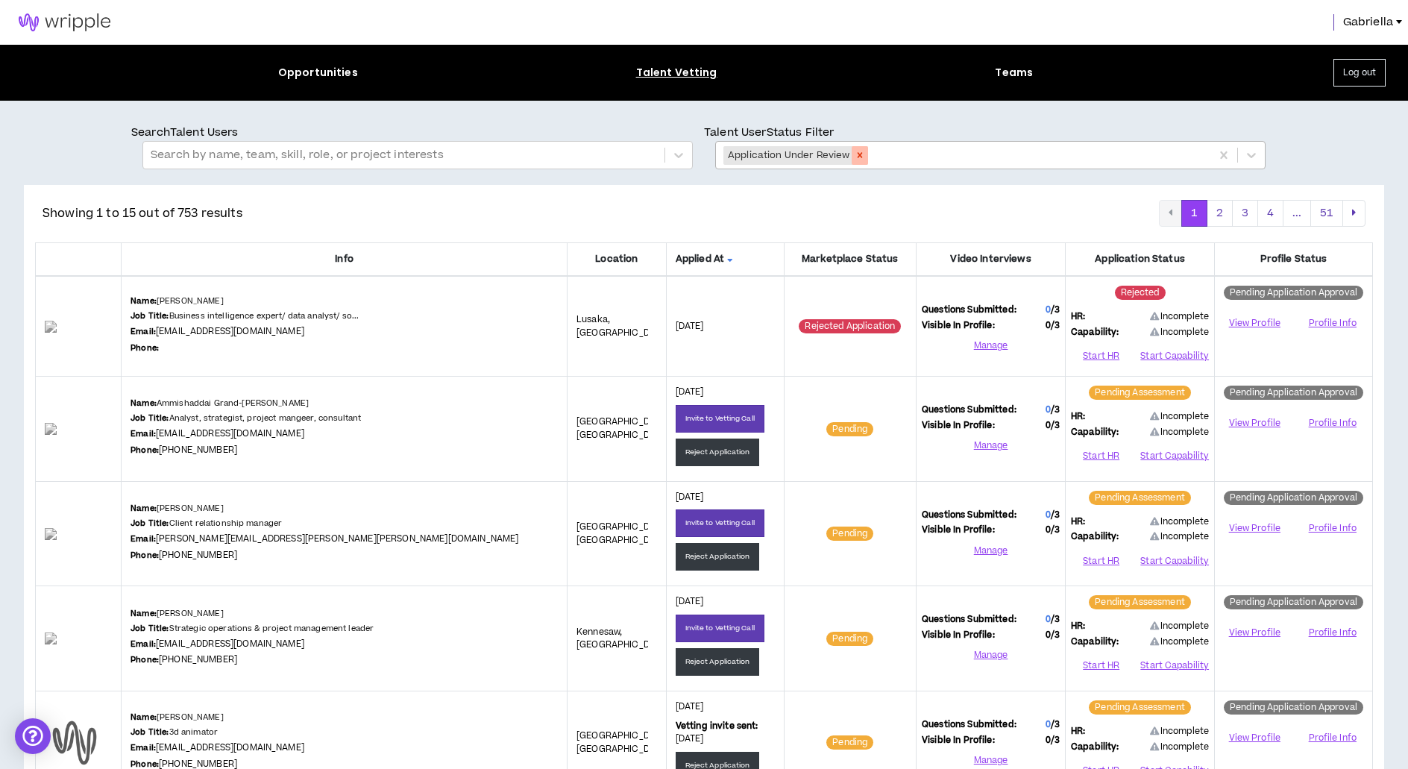
click at [859, 154] on icon "Remove Application Under Review" at bounding box center [860, 155] width 10 height 10
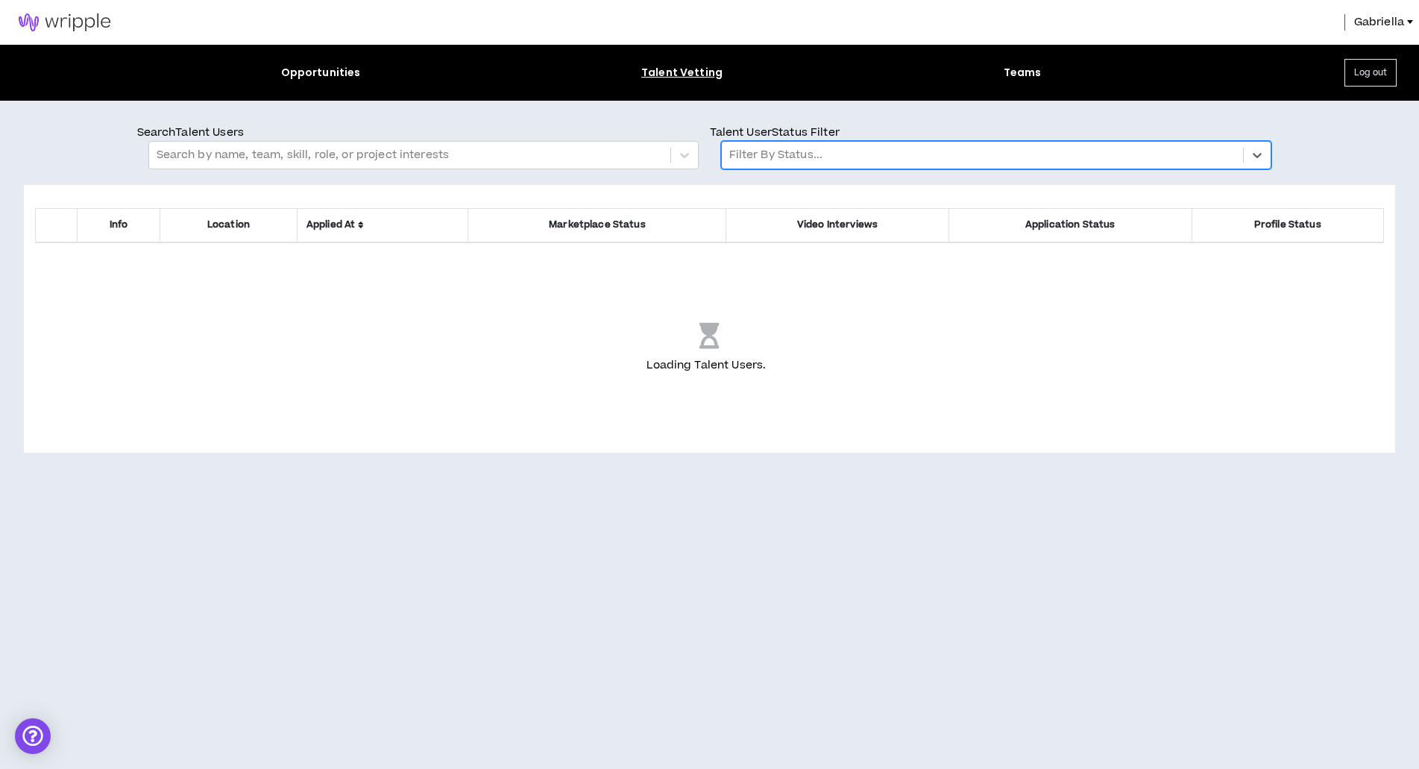
click at [830, 154] on div at bounding box center [982, 154] width 506 height 19
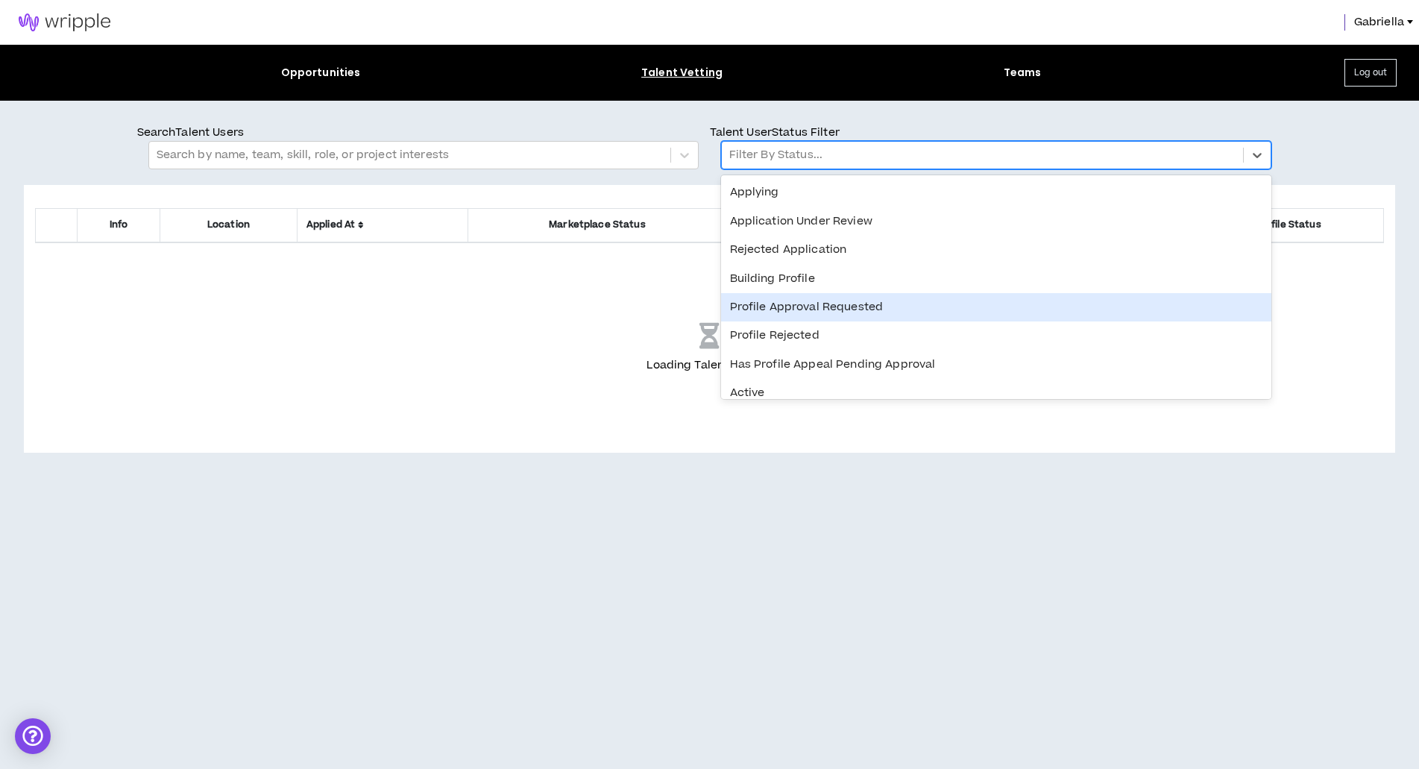
click at [782, 309] on div "Profile Approval Requested" at bounding box center [996, 307] width 550 height 28
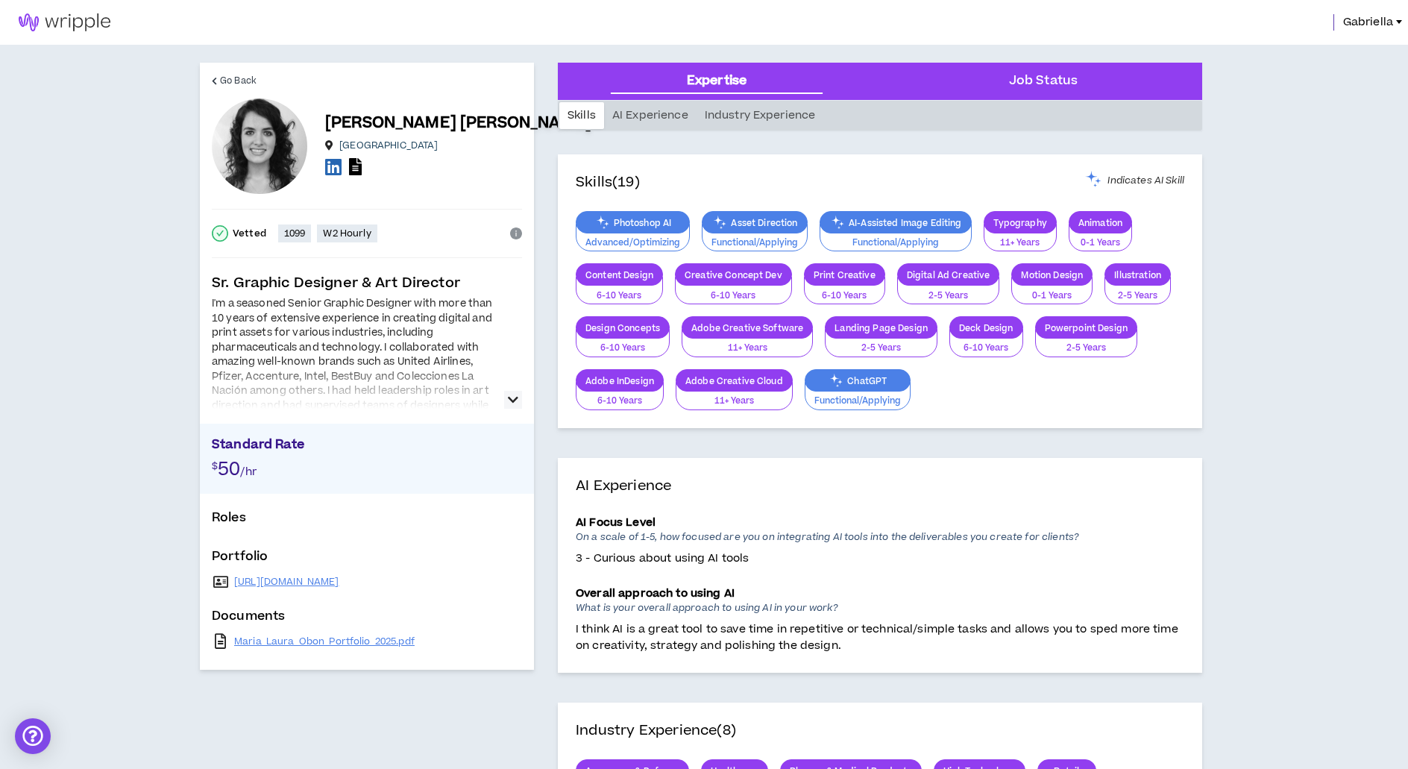
click at [338, 170] on icon at bounding box center [333, 166] width 16 height 19
click at [339, 582] on link "[URL][DOMAIN_NAME]" at bounding box center [286, 582] width 105 height 12
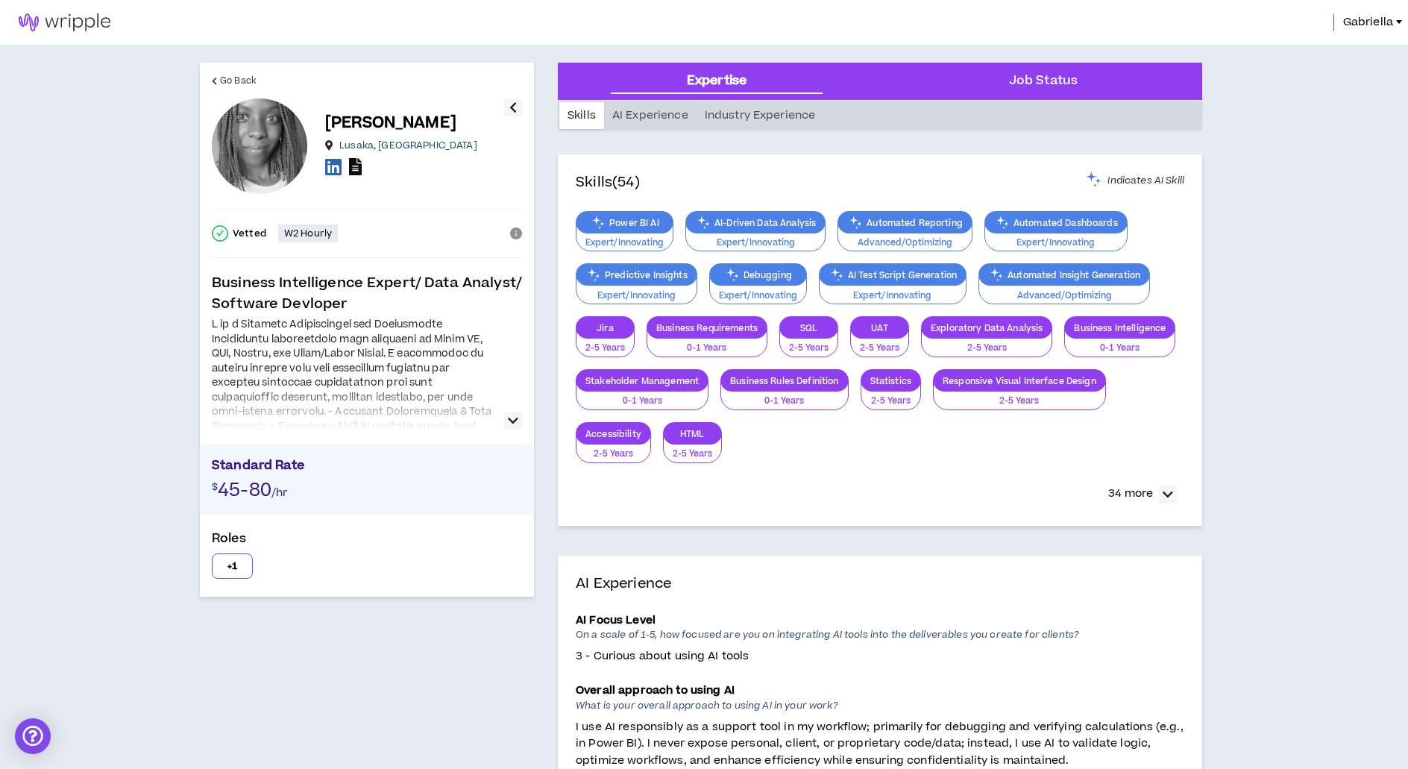
click at [357, 166] on icon at bounding box center [355, 166] width 13 height 17
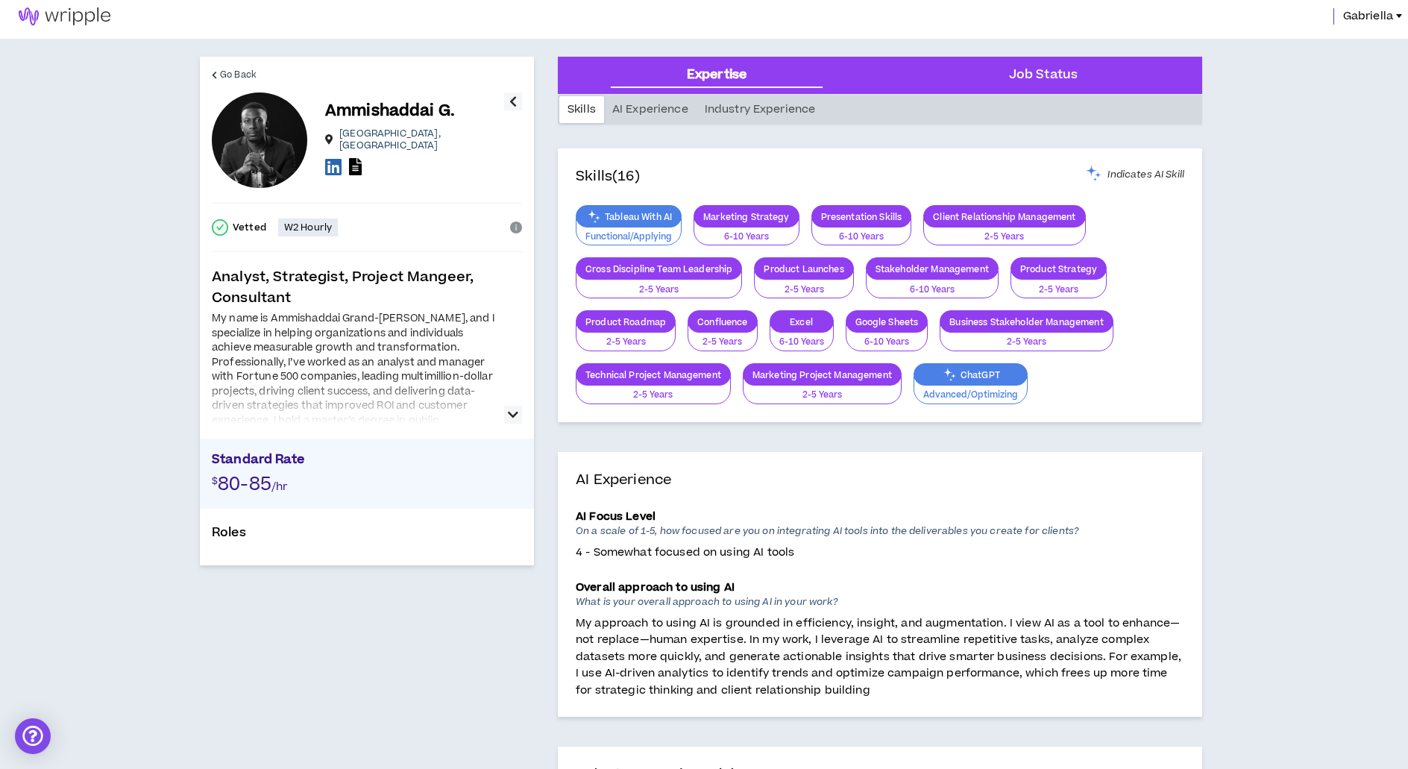
scroll to position [9, 0]
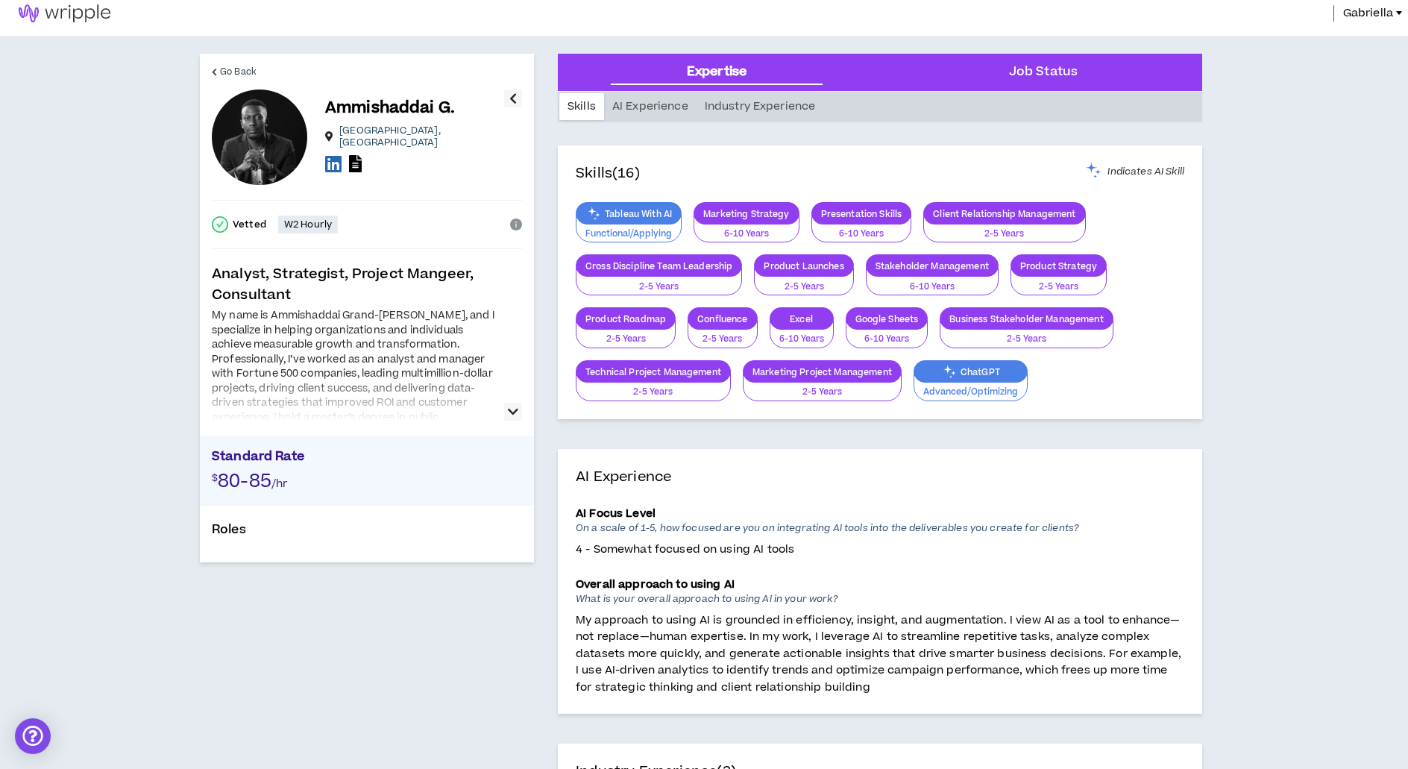
click at [509, 410] on icon "button" at bounding box center [513, 412] width 10 height 18
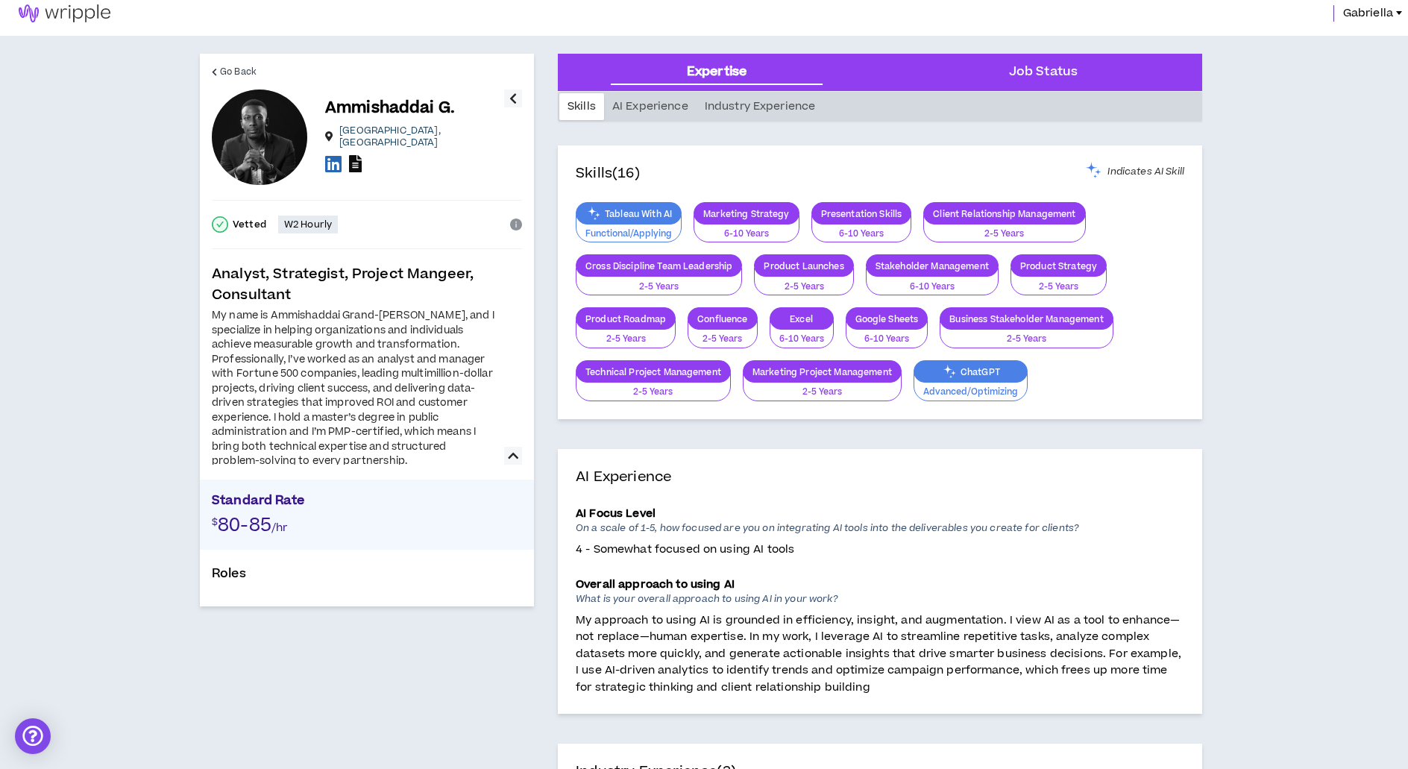
click at [356, 156] on icon at bounding box center [355, 163] width 13 height 17
click at [334, 154] on icon at bounding box center [333, 163] width 16 height 19
